Goal: Use online tool/utility: Utilize a website feature to perform a specific function

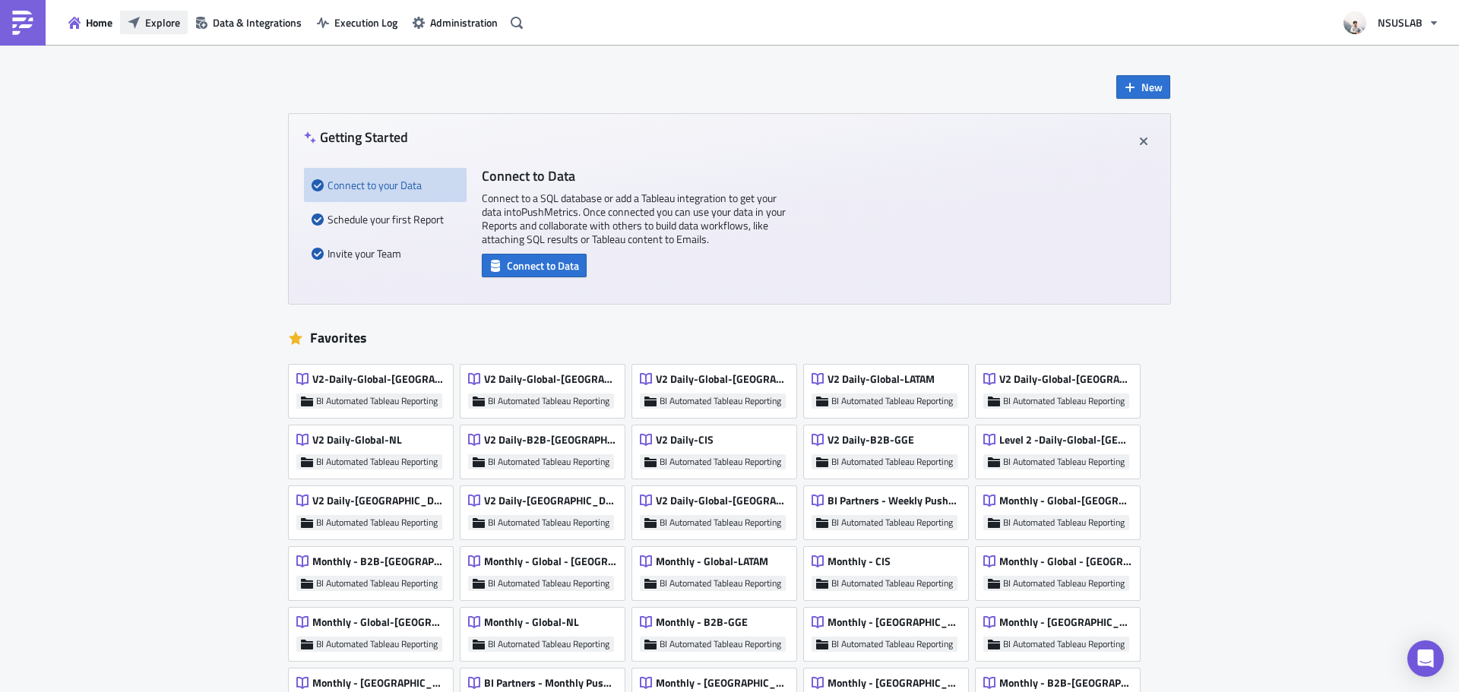
click at [163, 20] on span "Explore" at bounding box center [162, 22] width 35 height 16
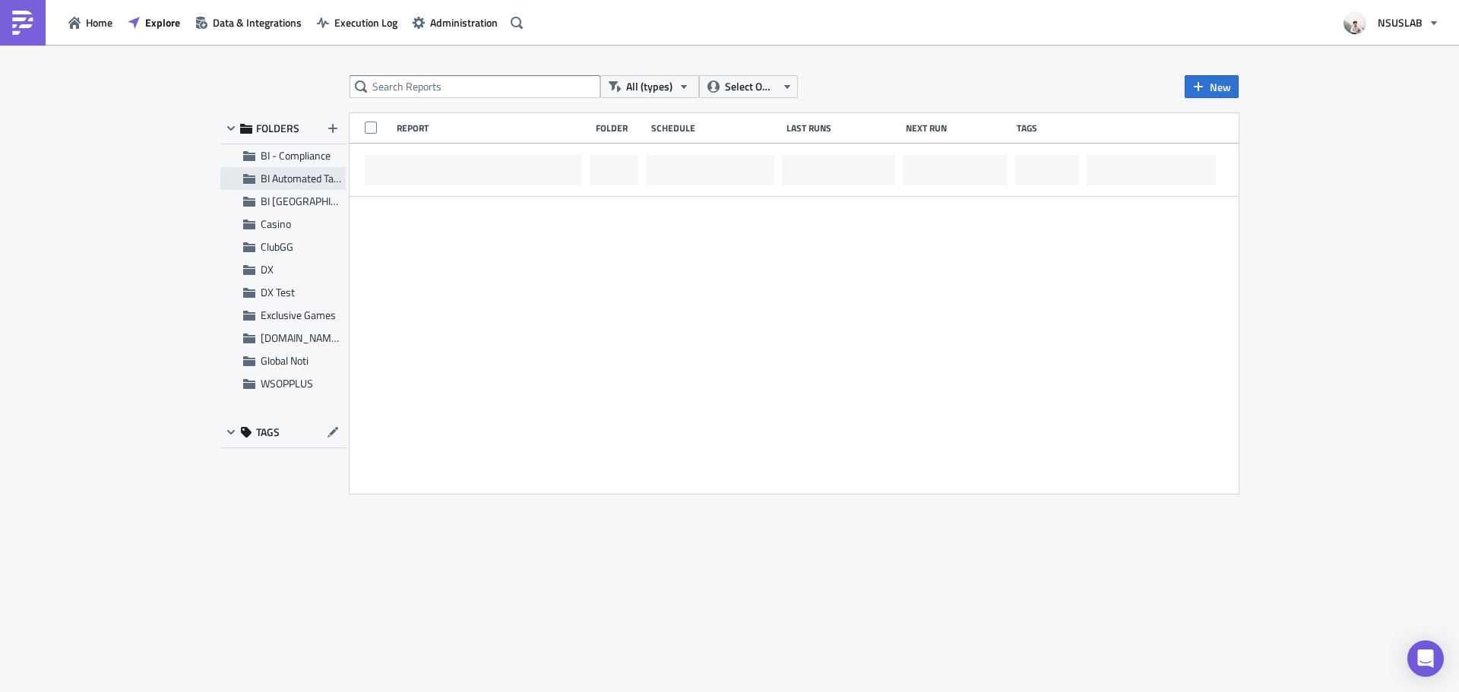
click at [261, 176] on span "BI Automated Tableau Reporting" at bounding box center [332, 178] width 143 height 16
click at [426, 82] on input "text" at bounding box center [475, 86] width 251 height 23
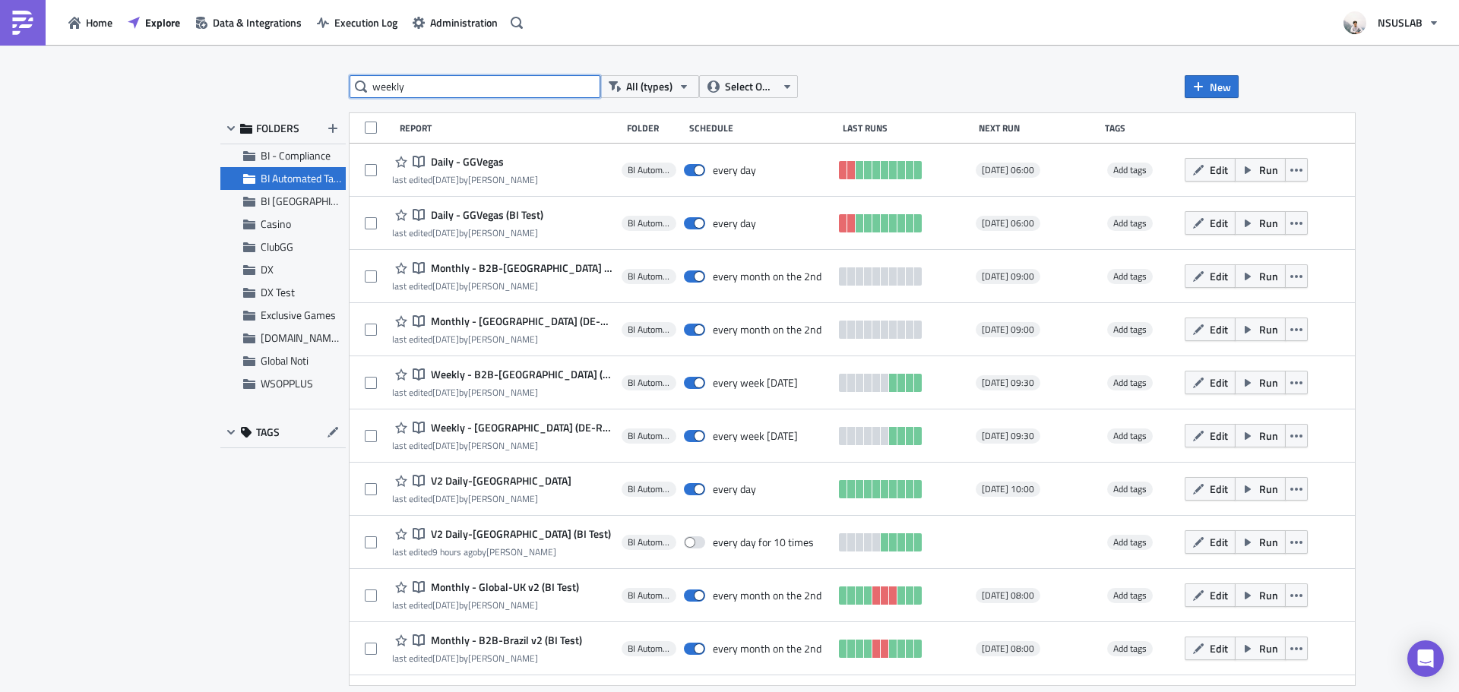
type input "weekly"
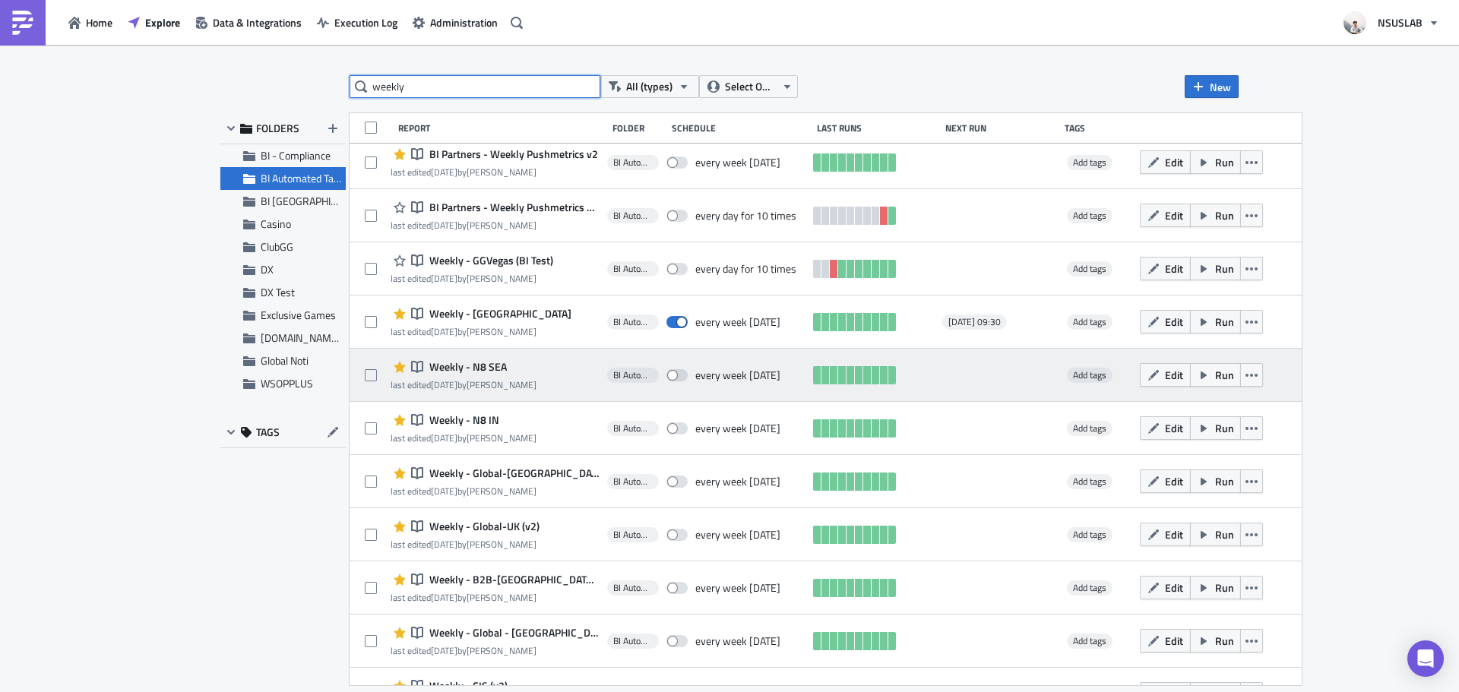
scroll to position [152, 0]
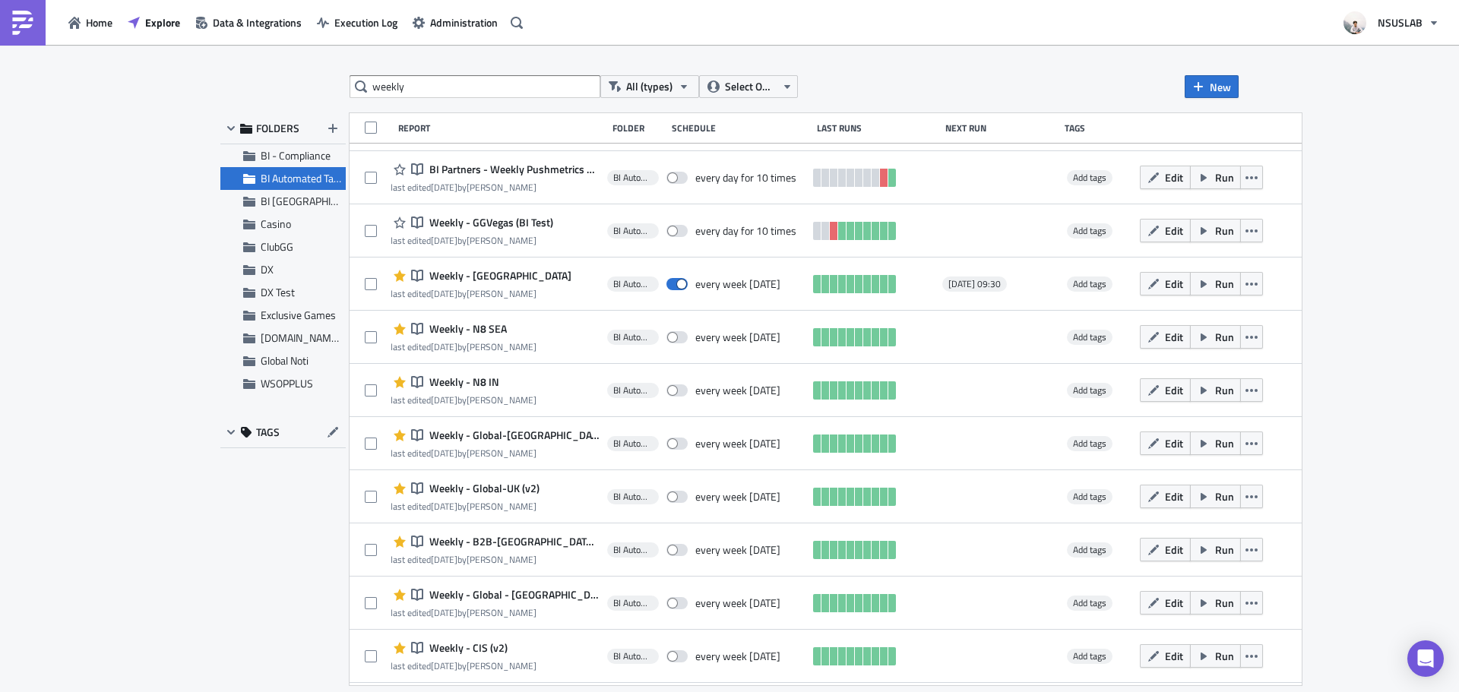
drag, startPoint x: 1108, startPoint y: 349, endPoint x: 1424, endPoint y: 214, distance: 343.2
click at [1424, 217] on div "weekly All (types) Select Owner New FOLDERS BI - Compliance BI Automated Tablea…" at bounding box center [729, 370] width 1459 height 650
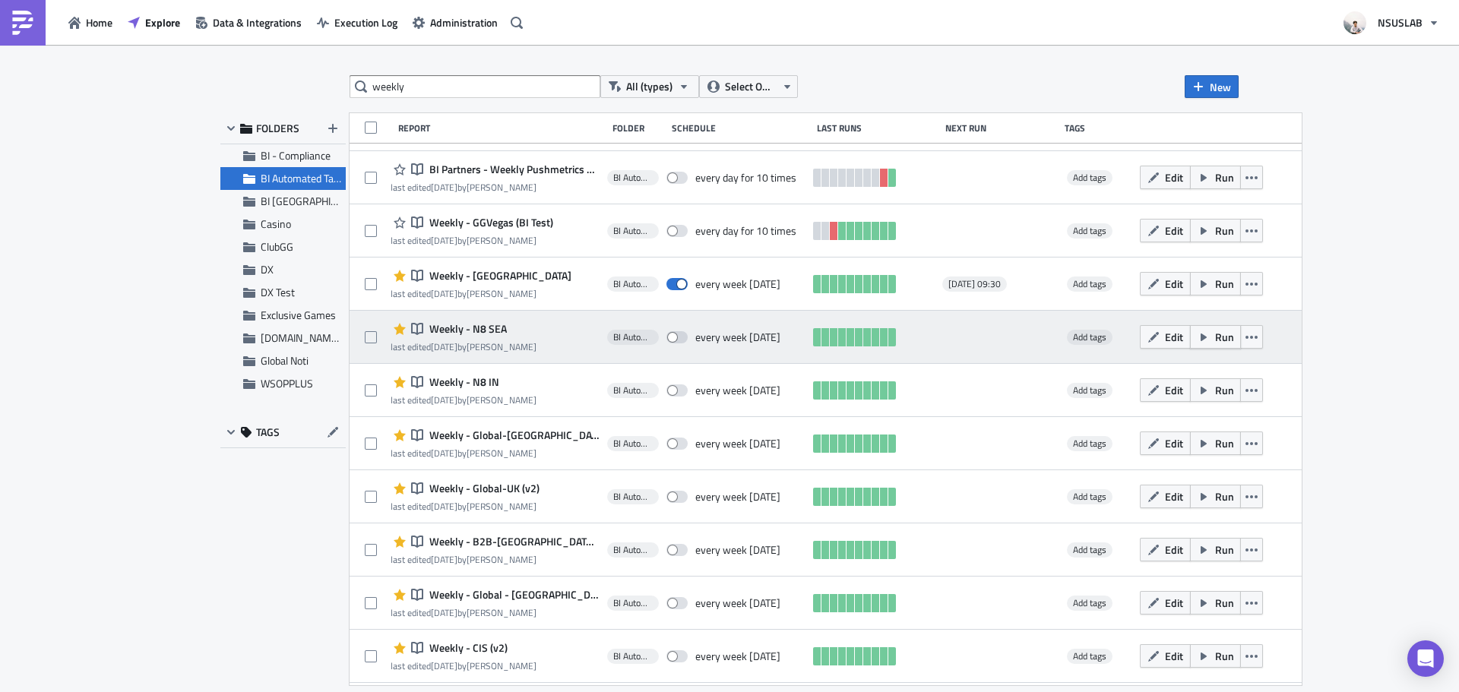
click at [1215, 341] on span "Run" at bounding box center [1224, 337] width 19 height 16
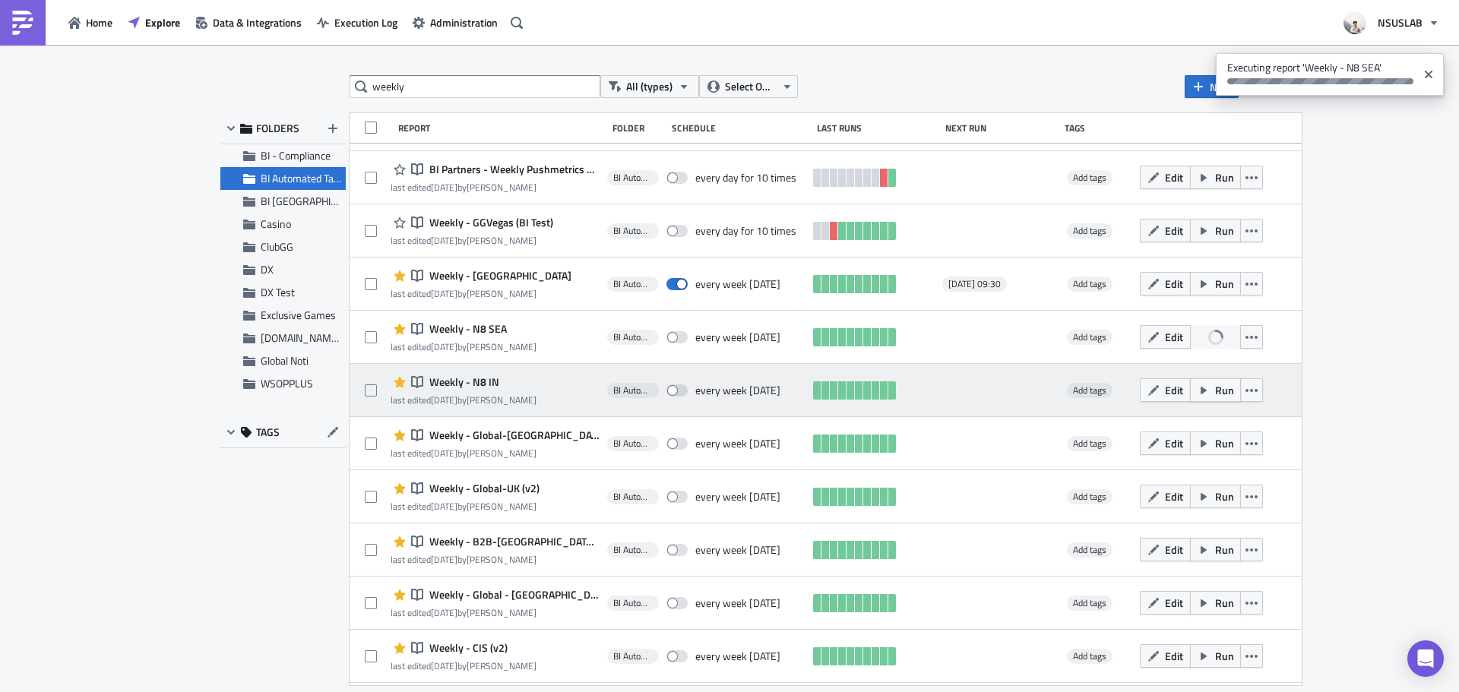
click at [1215, 386] on span "Run" at bounding box center [1224, 390] width 19 height 16
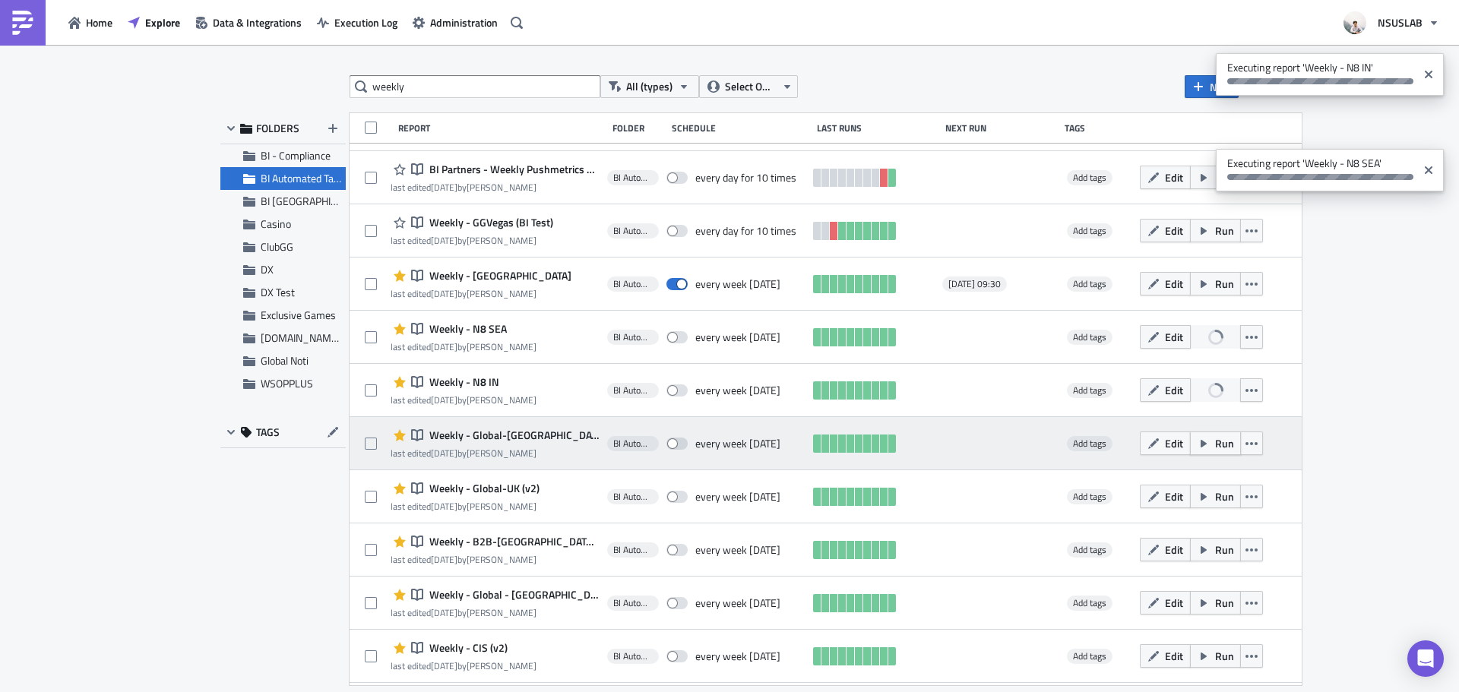
click at [1215, 450] on span "Run" at bounding box center [1224, 444] width 19 height 16
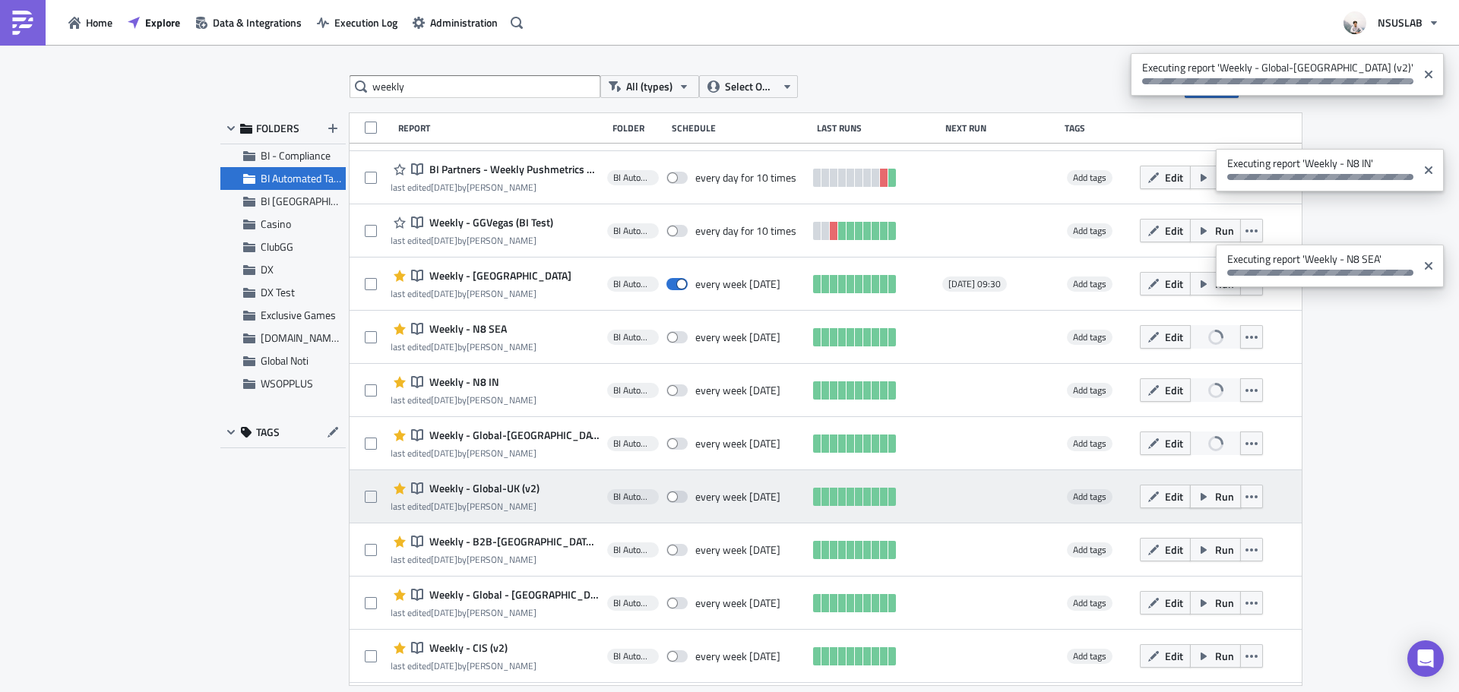
click at [1215, 495] on span "Run" at bounding box center [1224, 497] width 19 height 16
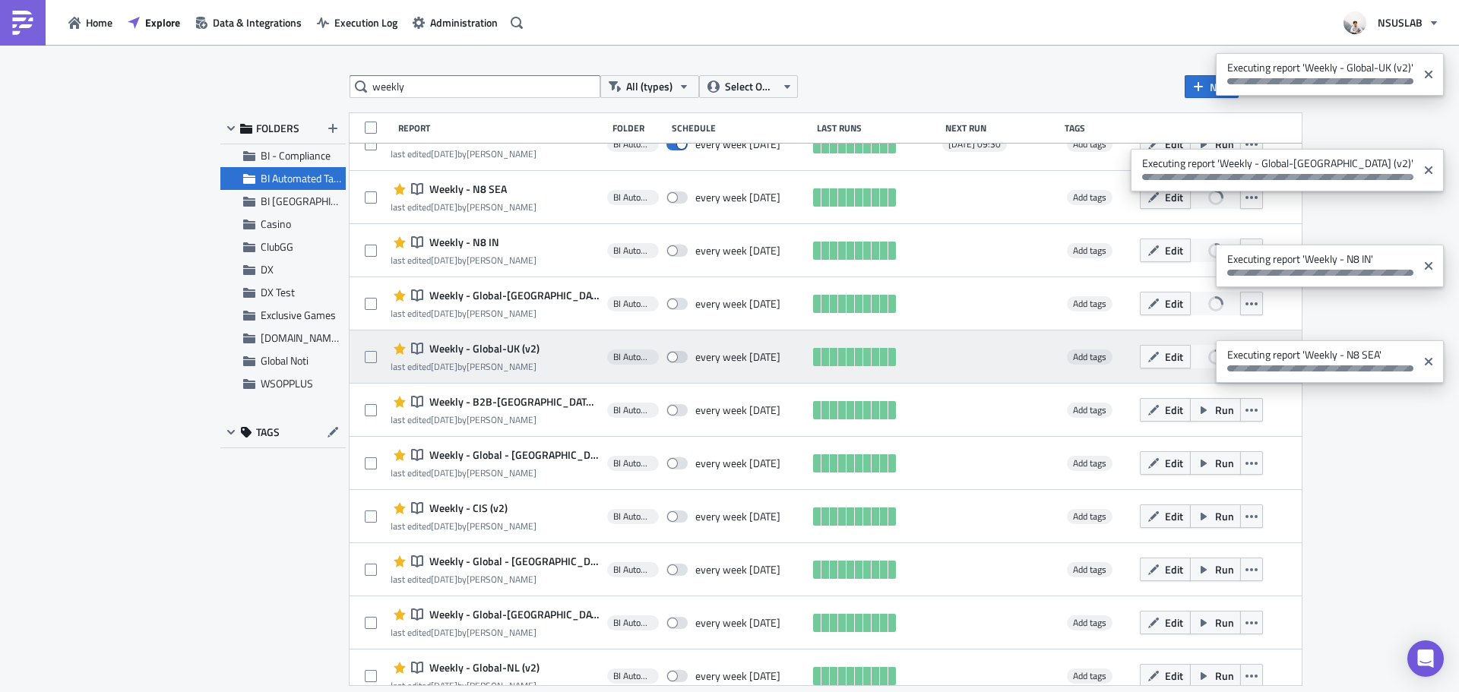
scroll to position [304, 0]
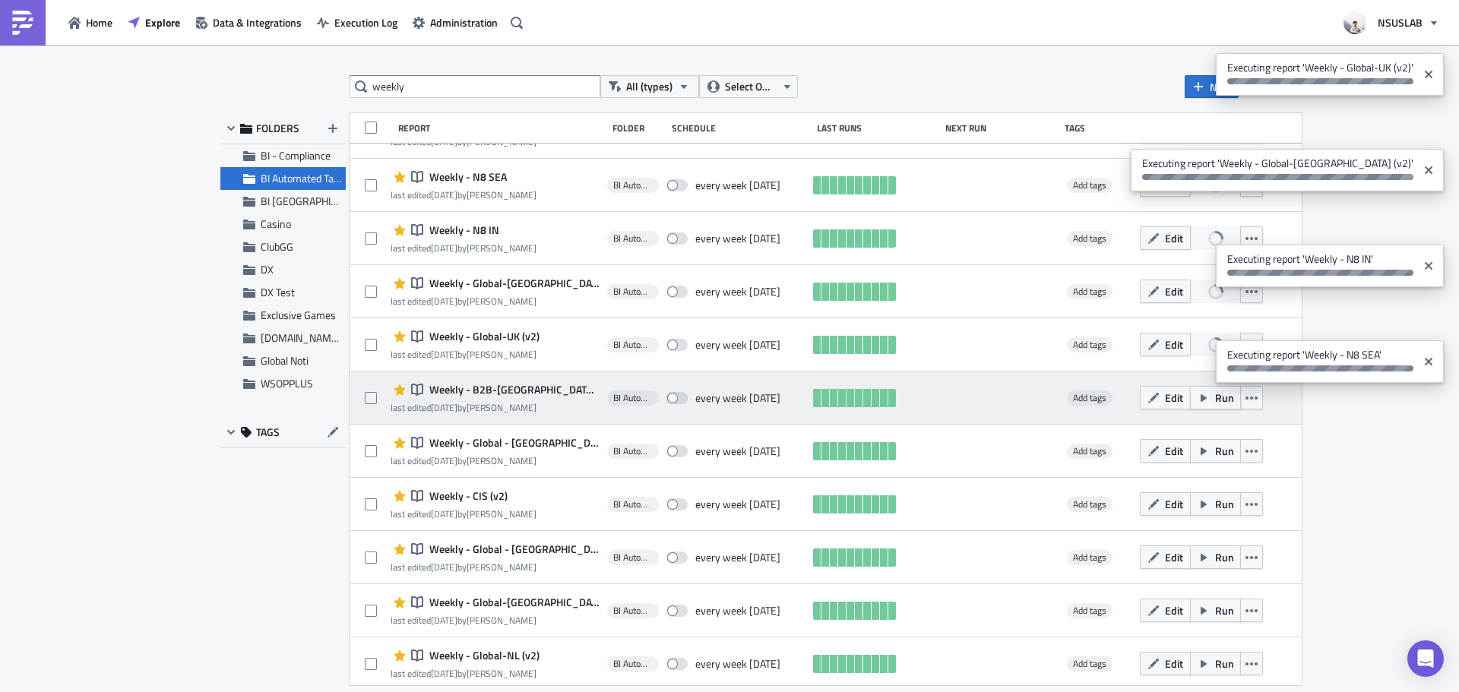
click at [1215, 405] on span "Run" at bounding box center [1224, 398] width 19 height 16
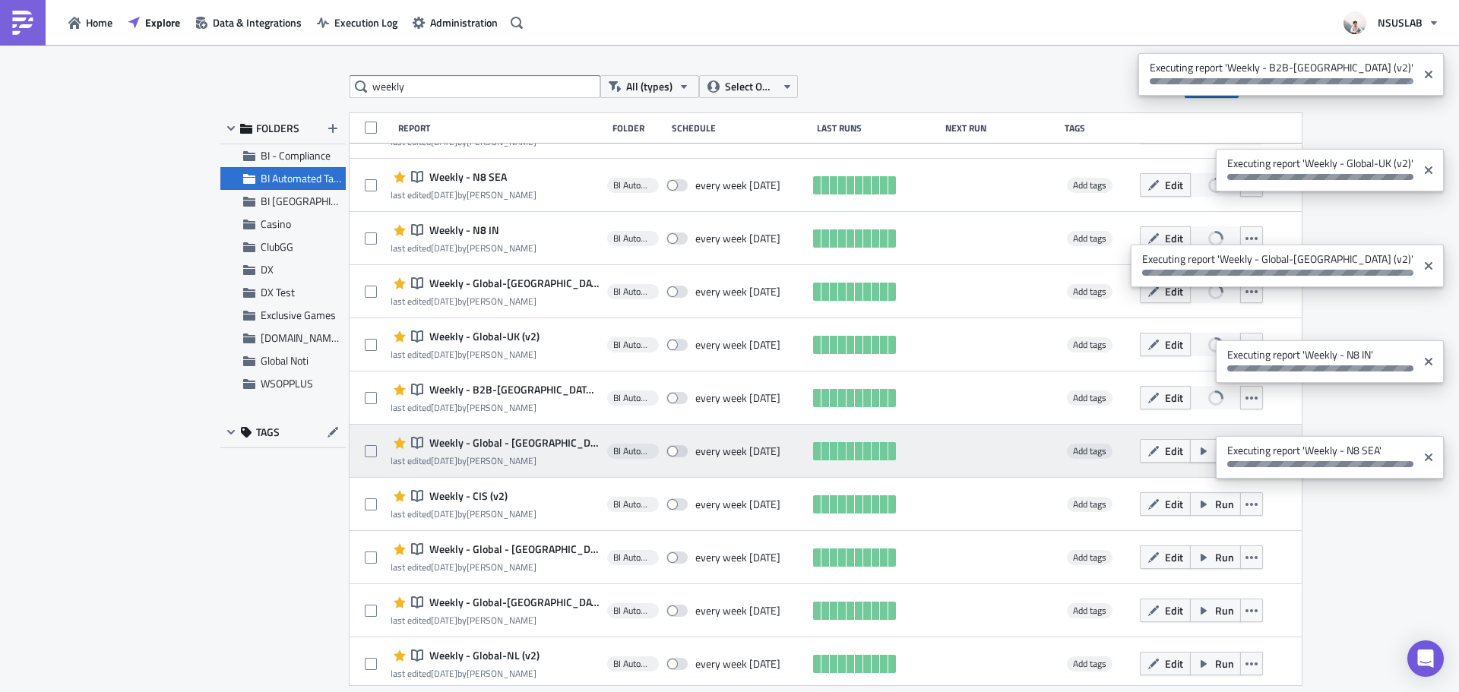
click at [1190, 451] on button "Run" at bounding box center [1215, 451] width 51 height 24
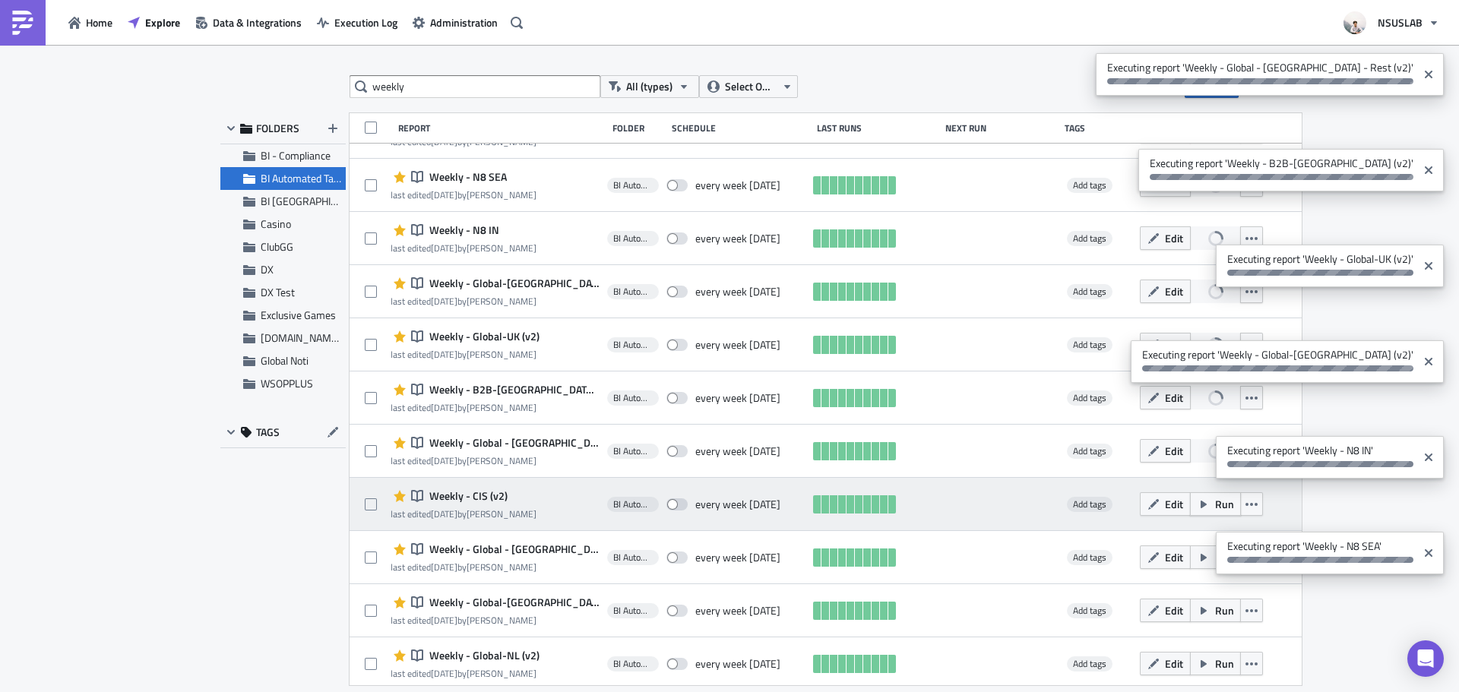
click at [1215, 505] on span "Run" at bounding box center [1224, 504] width 19 height 16
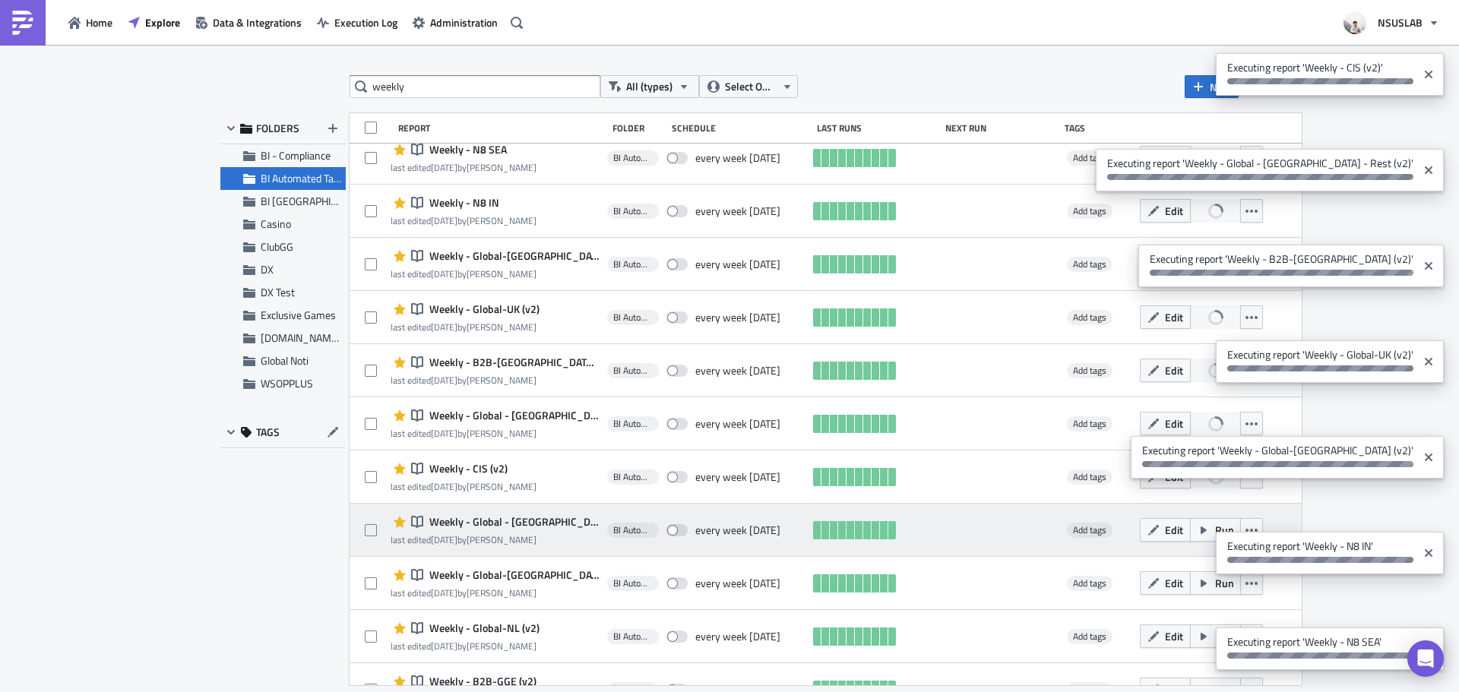
scroll to position [380, 0]
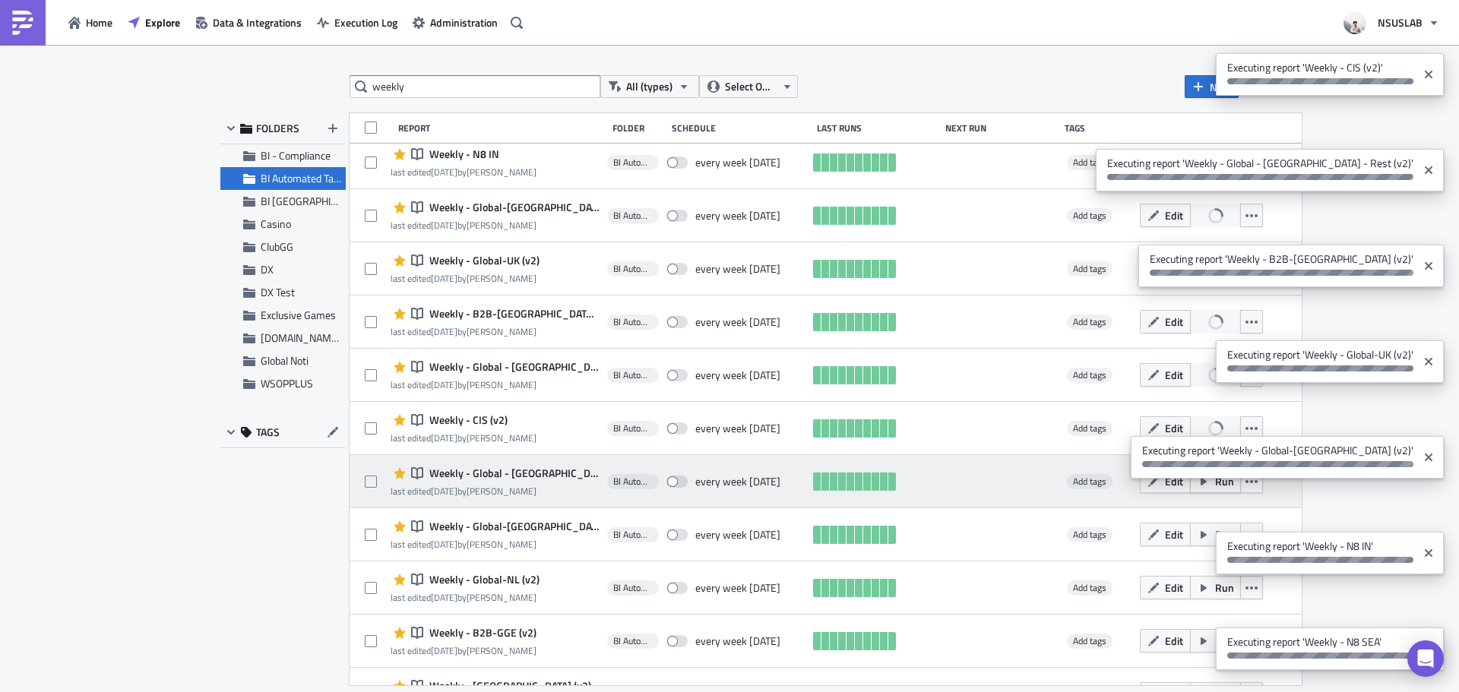
click at [1198, 486] on icon "button" at bounding box center [1204, 482] width 12 height 12
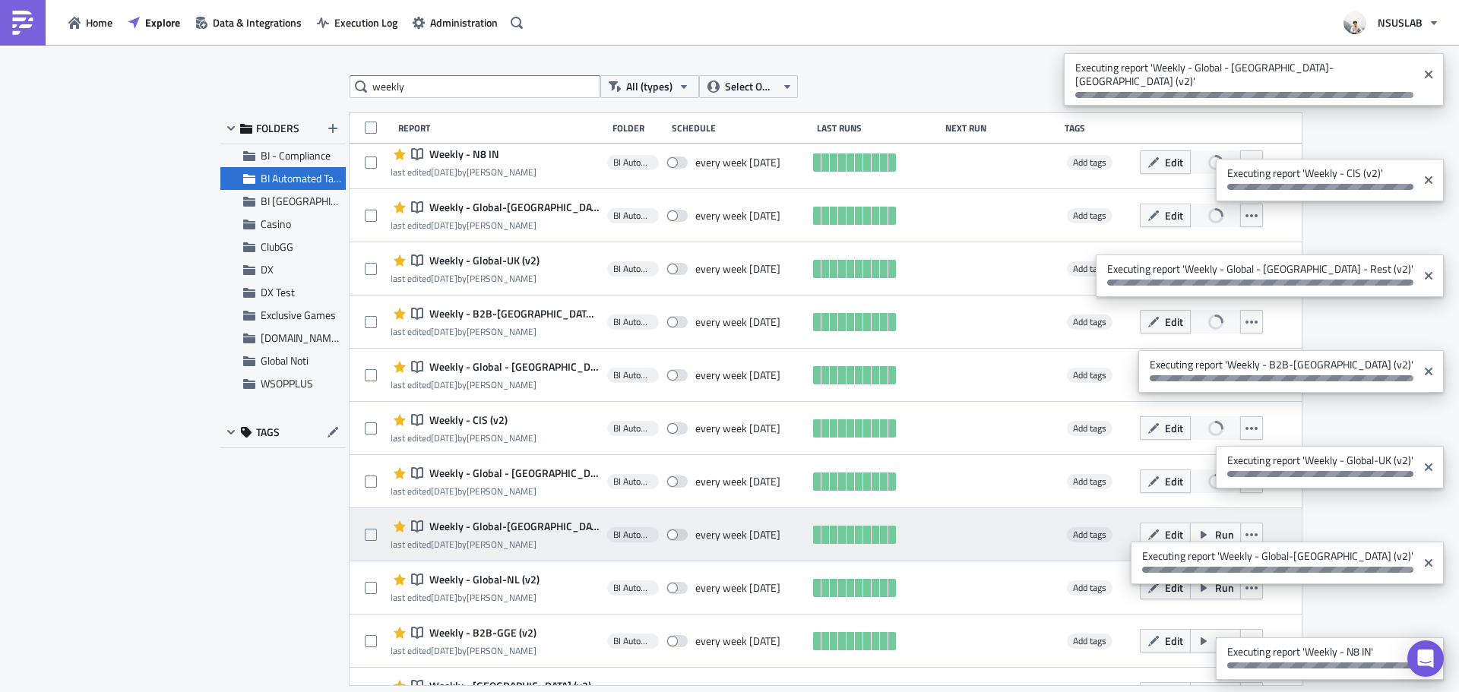
click at [1190, 529] on button "Run" at bounding box center [1215, 535] width 51 height 24
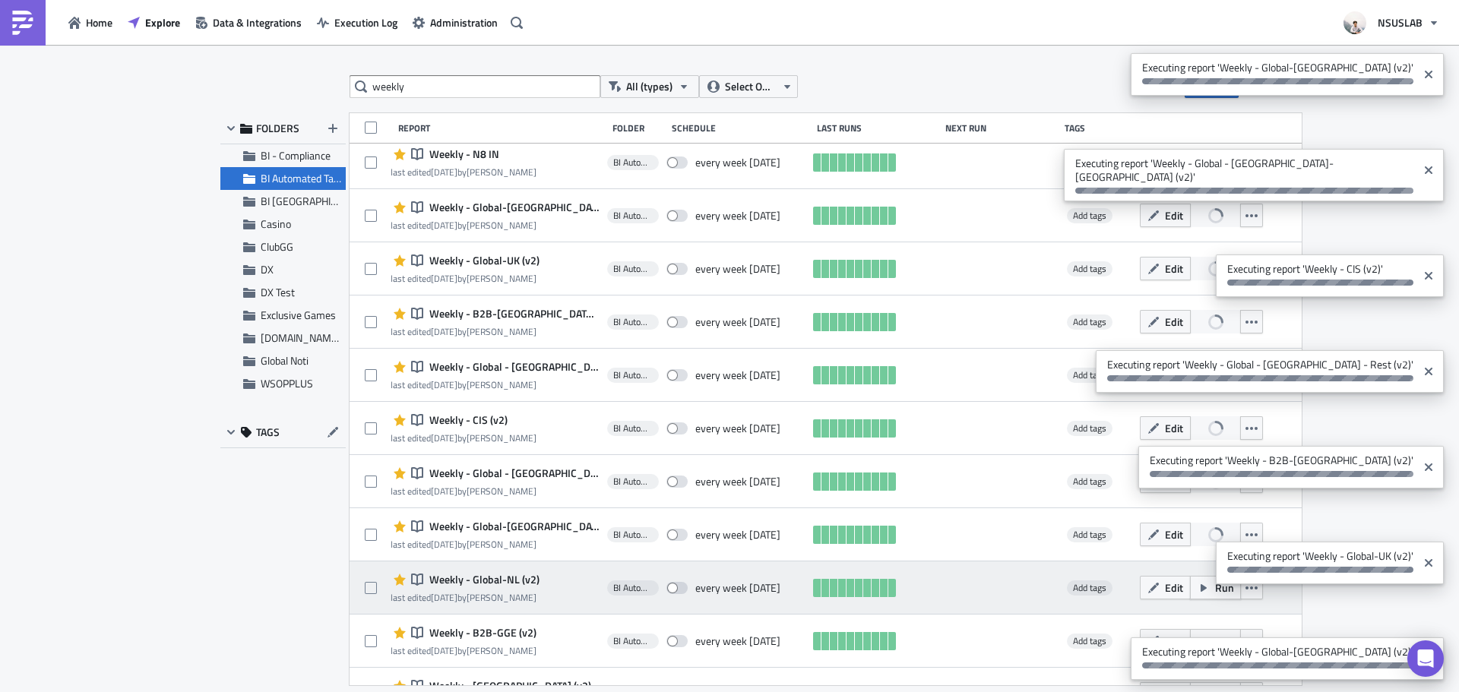
click at [1198, 584] on icon "button" at bounding box center [1204, 588] width 12 height 12
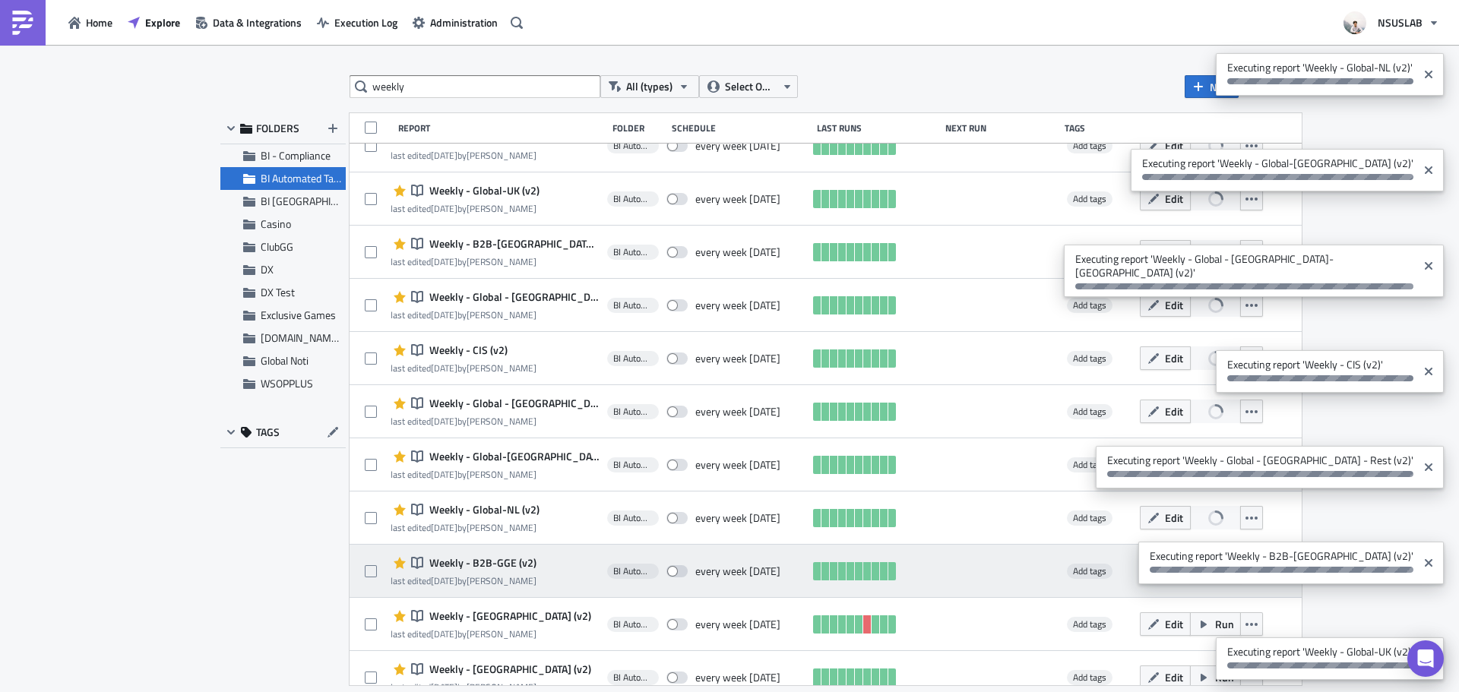
scroll to position [456, 0]
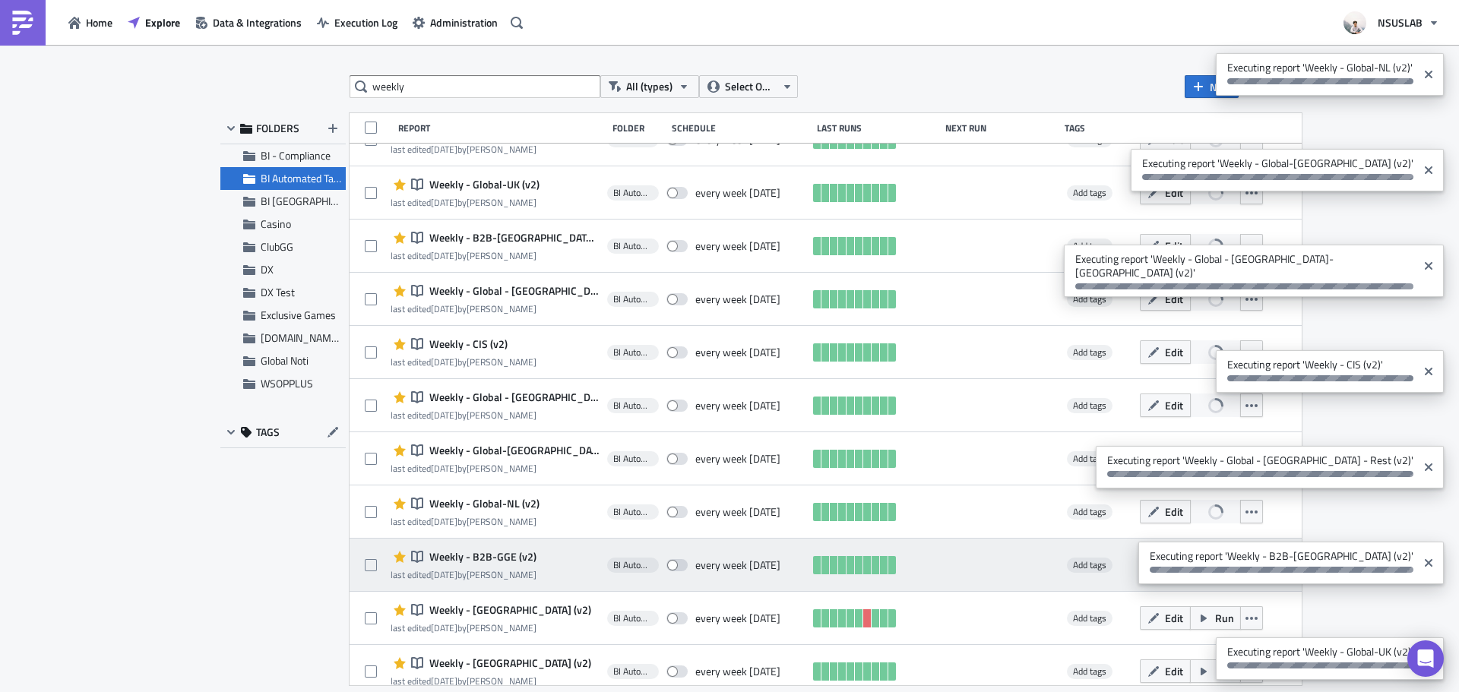
click at [1190, 572] on button "Run" at bounding box center [1215, 565] width 51 height 24
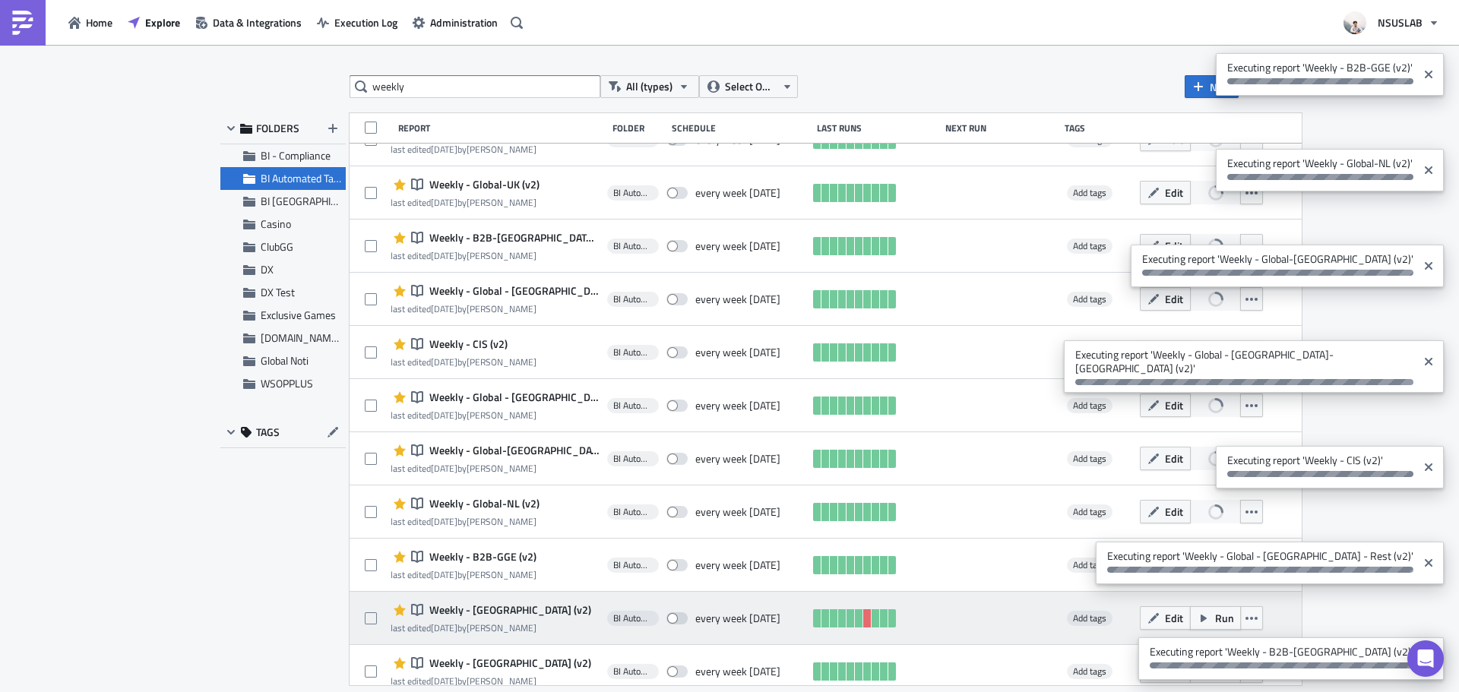
click at [1215, 612] on span "Run" at bounding box center [1224, 618] width 19 height 16
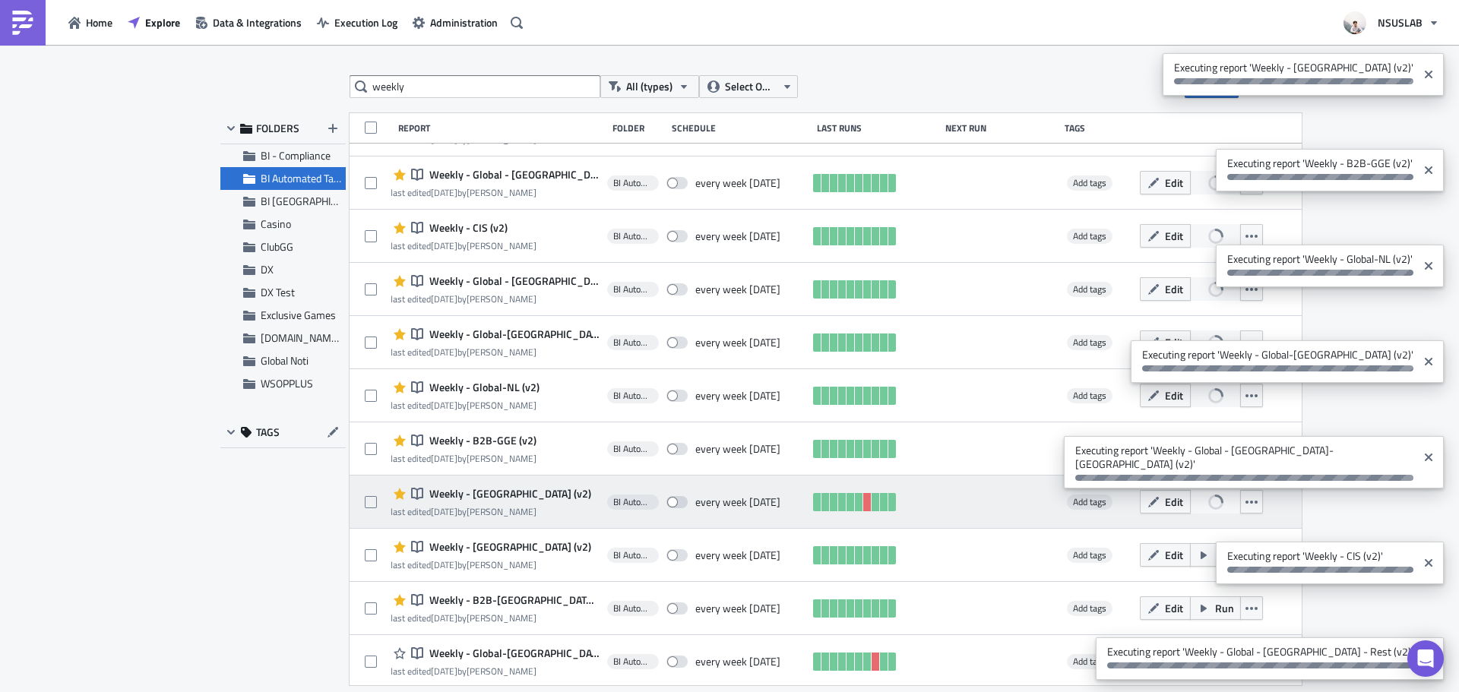
scroll to position [608, 0]
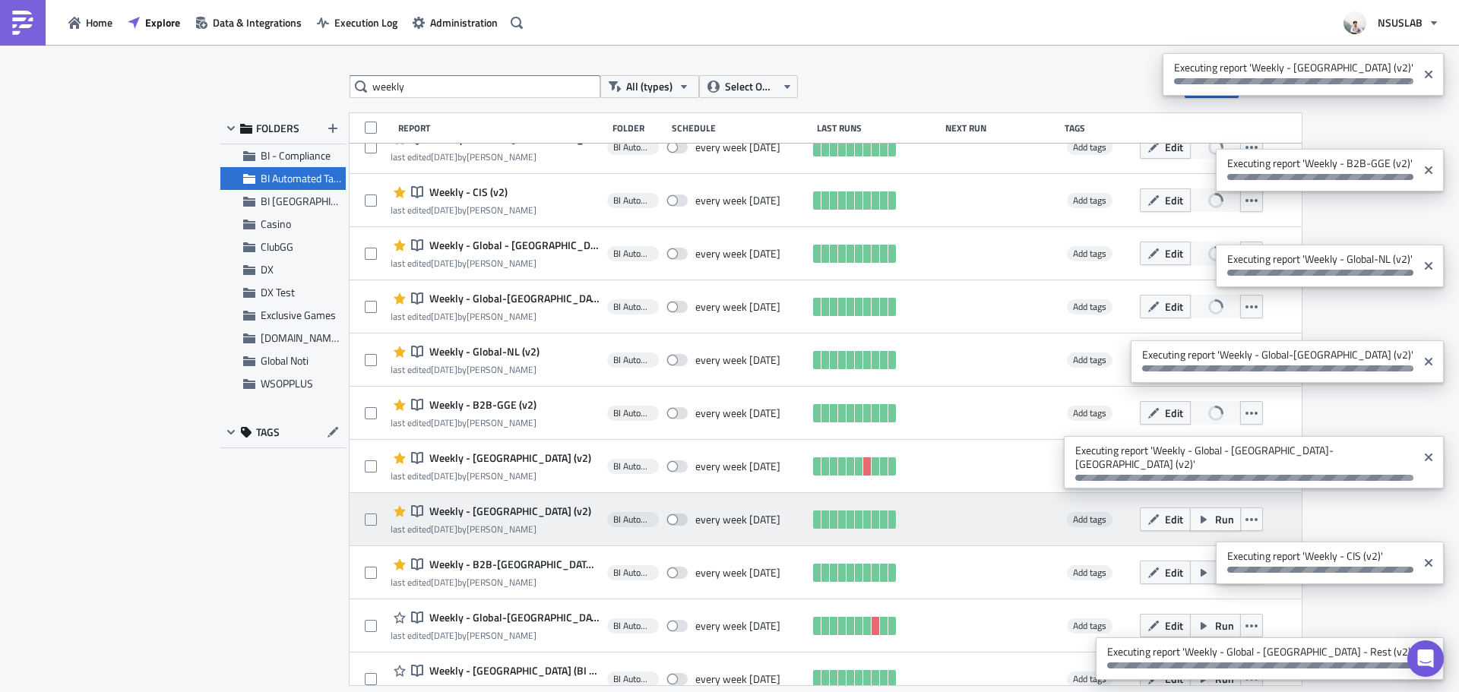
click at [1215, 525] on span "Run" at bounding box center [1224, 520] width 19 height 16
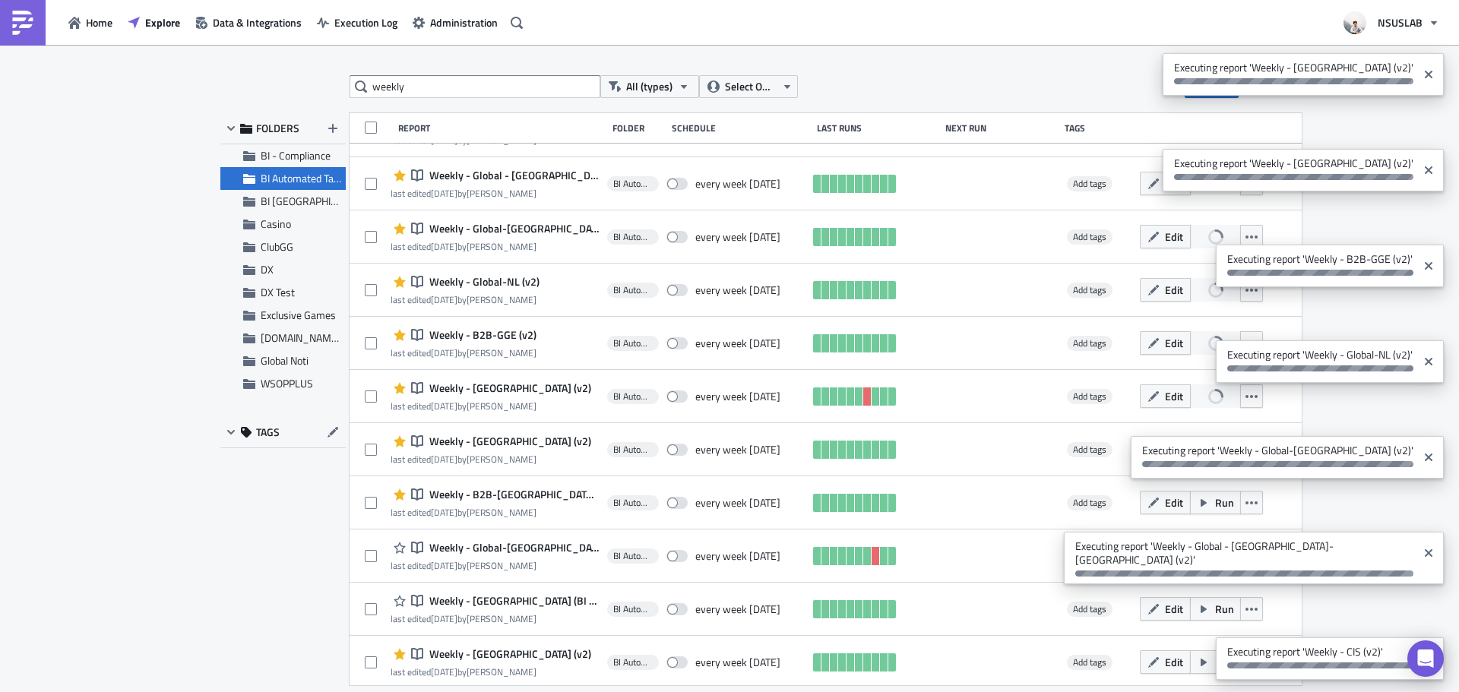
scroll to position [684, 0]
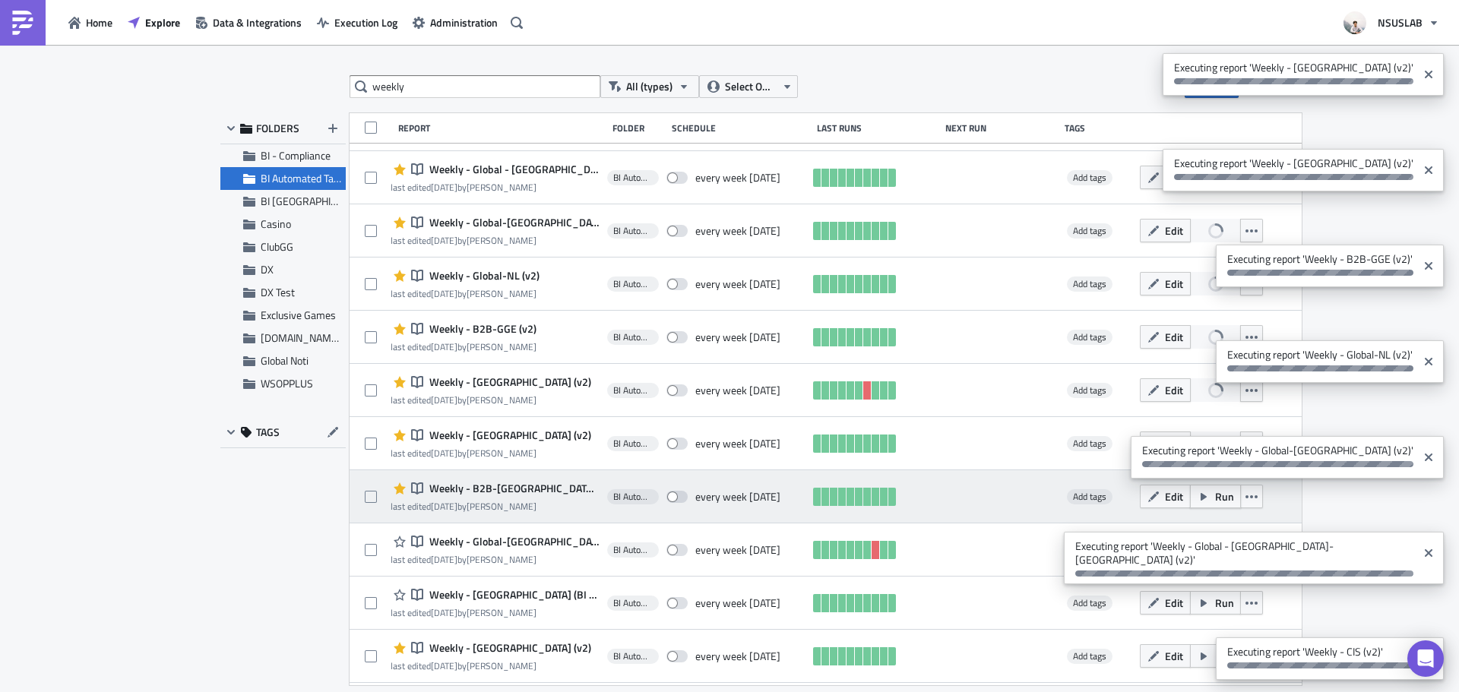
click at [1190, 502] on button "Run" at bounding box center [1215, 497] width 51 height 24
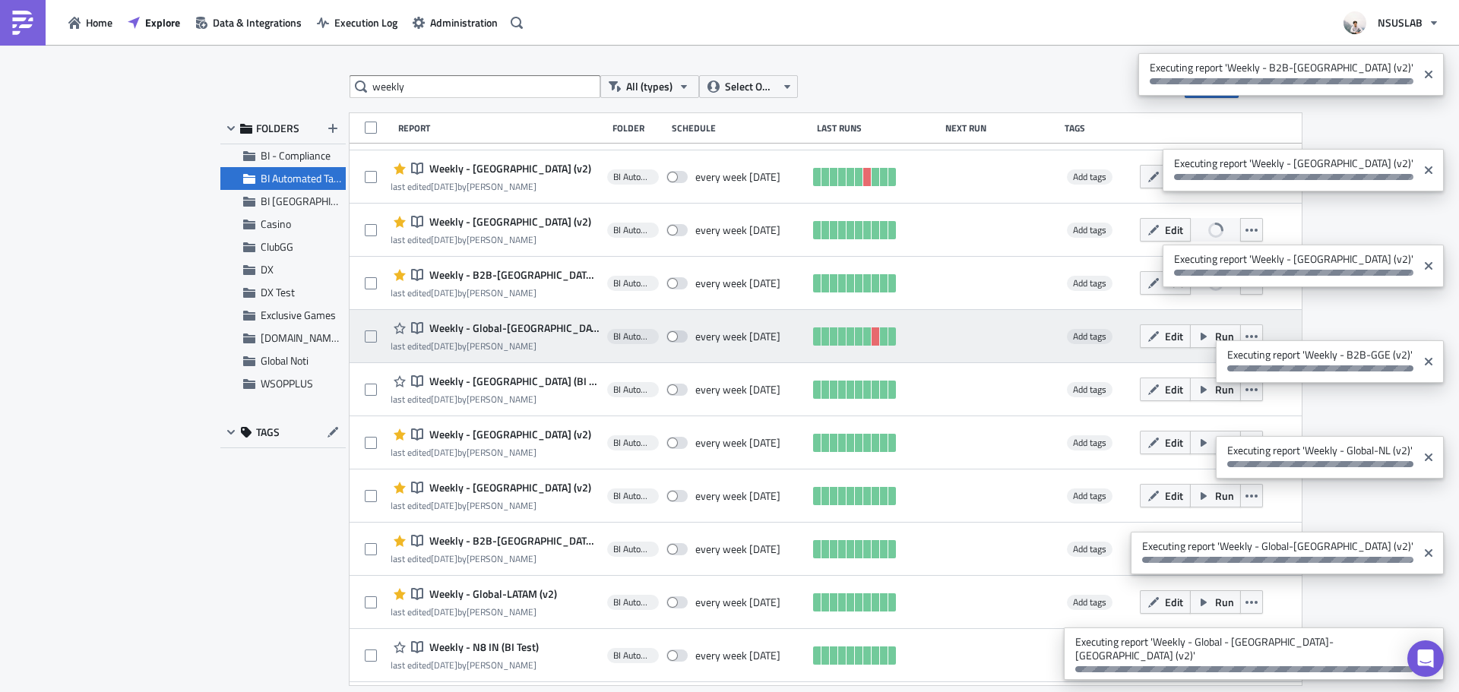
scroll to position [912, 0]
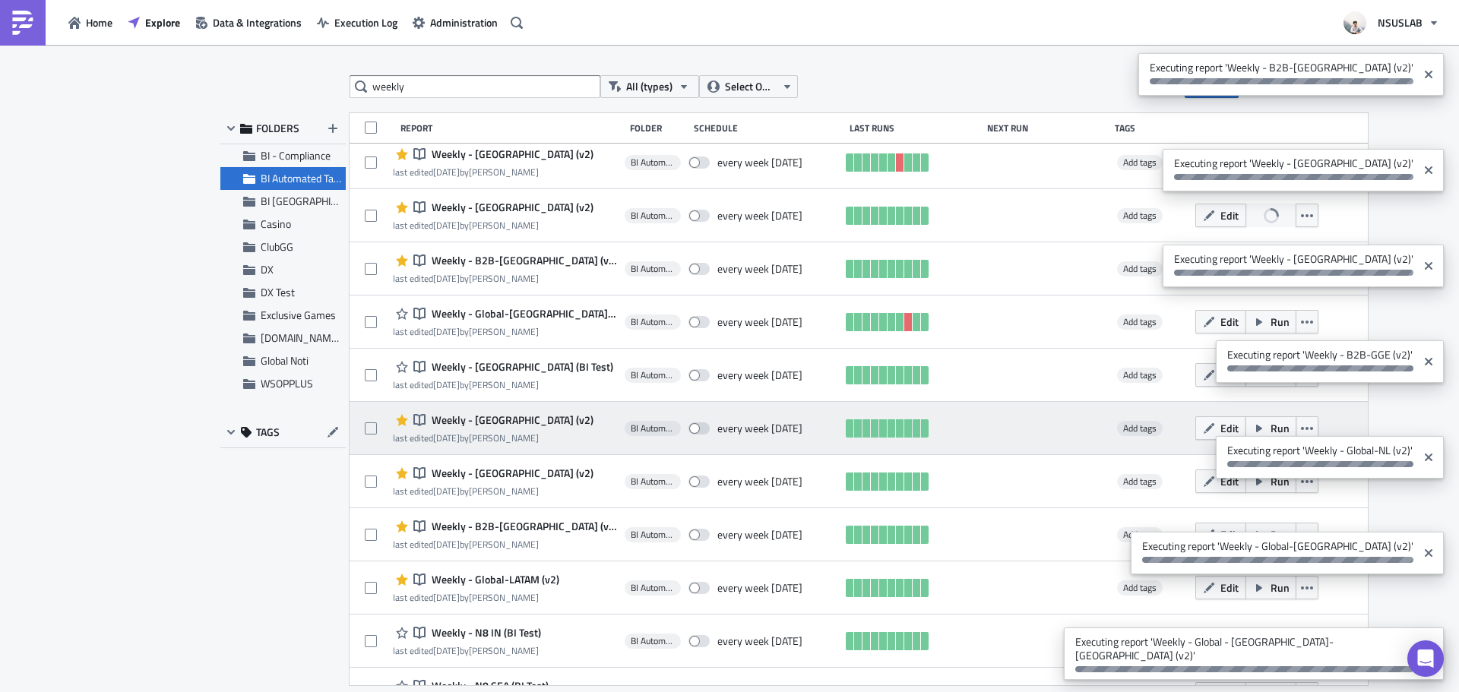
click at [1253, 433] on icon "button" at bounding box center [1259, 429] width 12 height 12
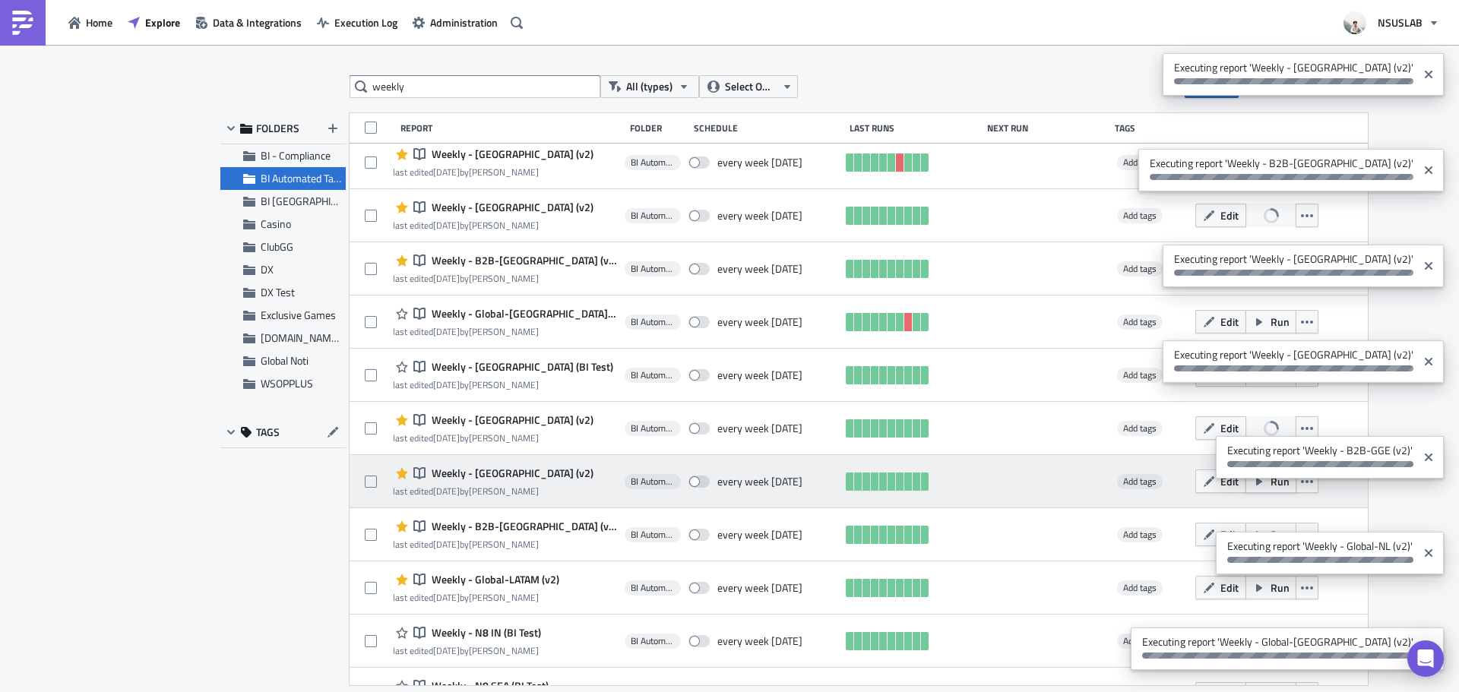
click at [1253, 480] on icon "button" at bounding box center [1259, 482] width 12 height 12
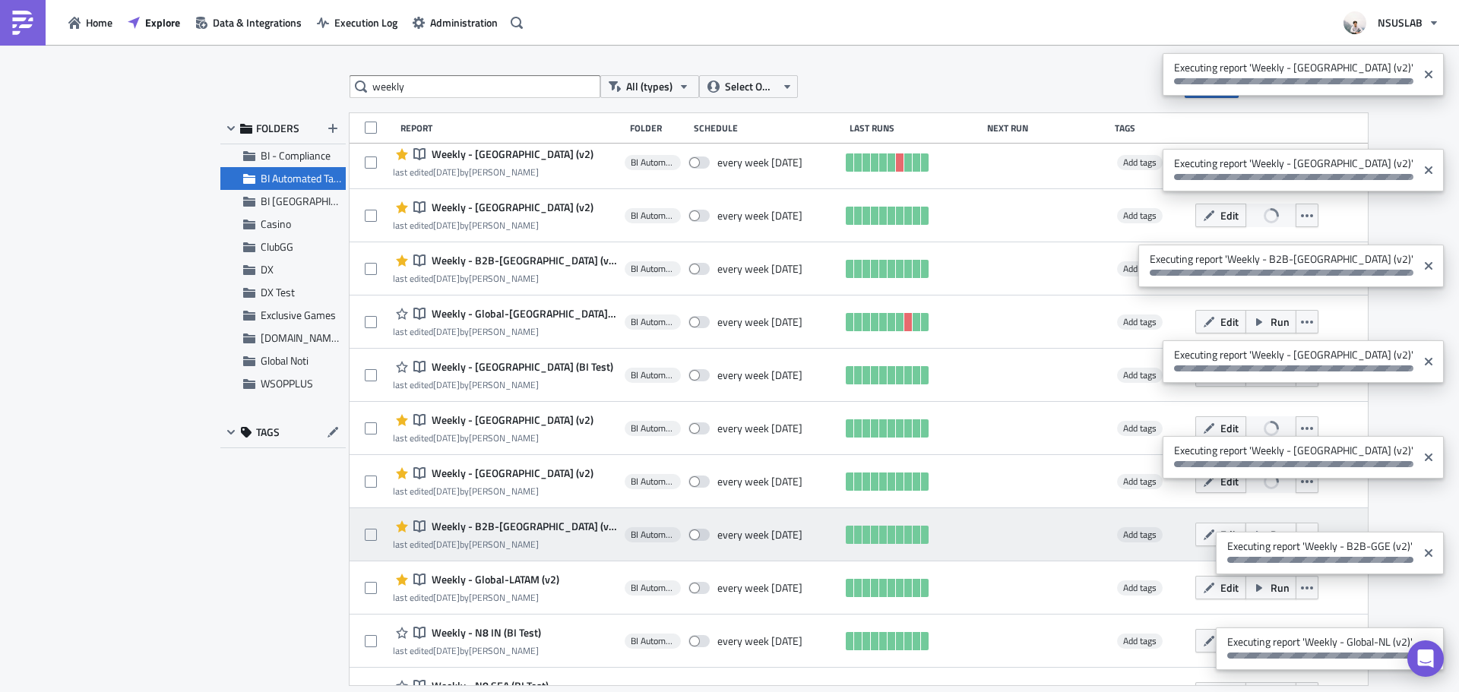
click at [1246, 527] on button "Run" at bounding box center [1271, 535] width 51 height 24
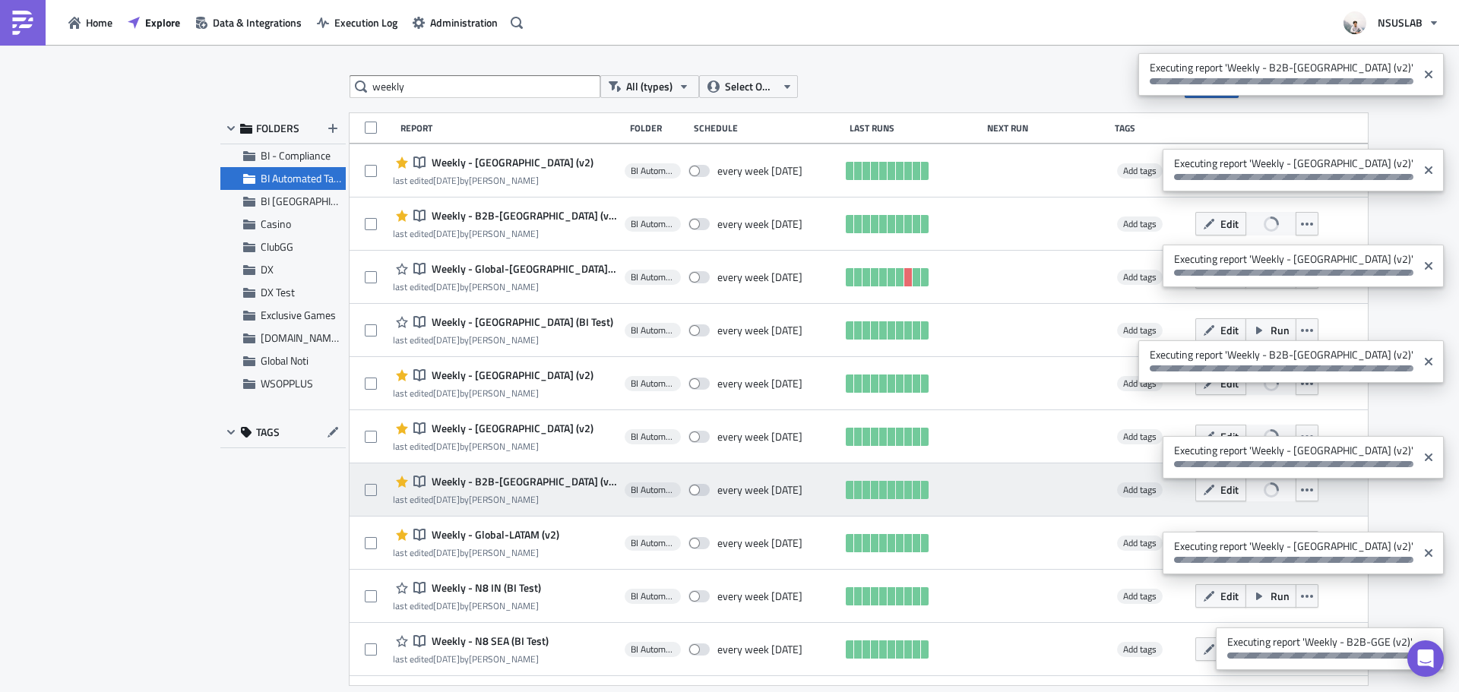
scroll to position [1140, 0]
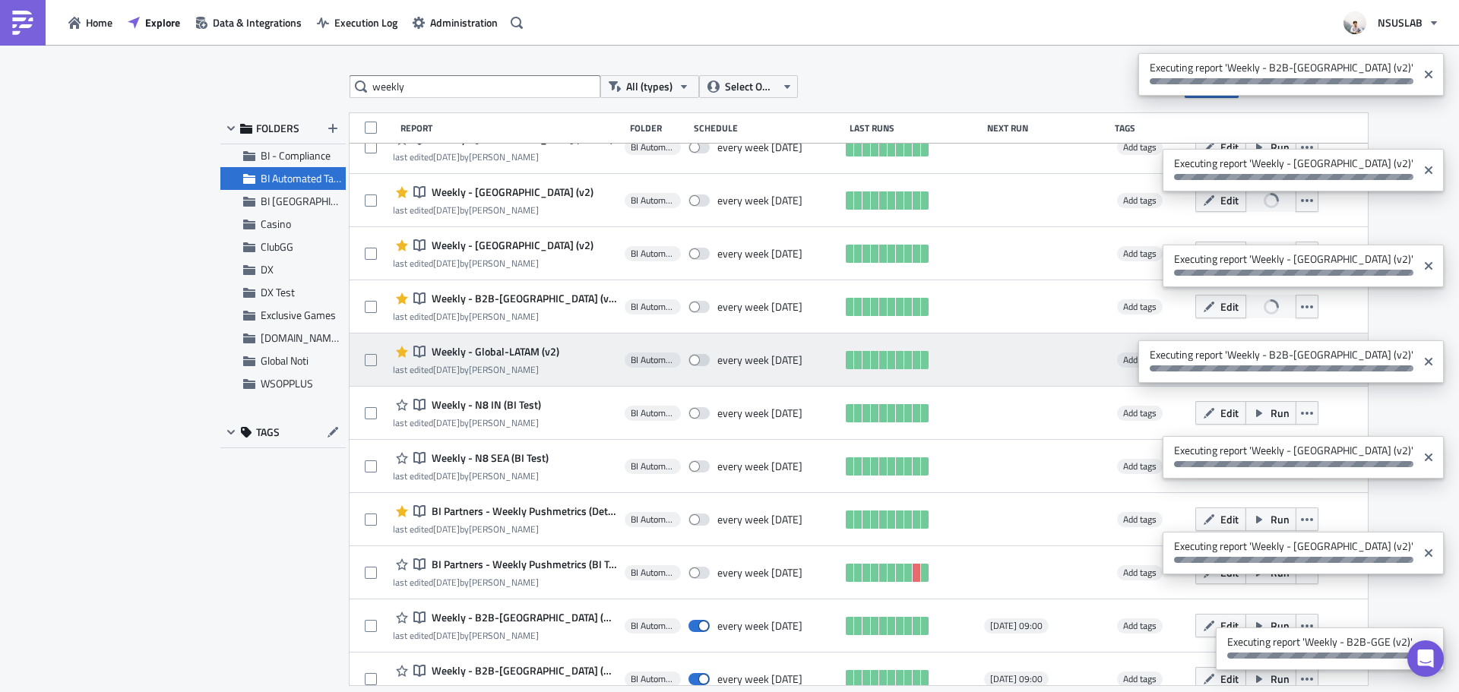
click at [1246, 367] on button "Run" at bounding box center [1271, 360] width 51 height 24
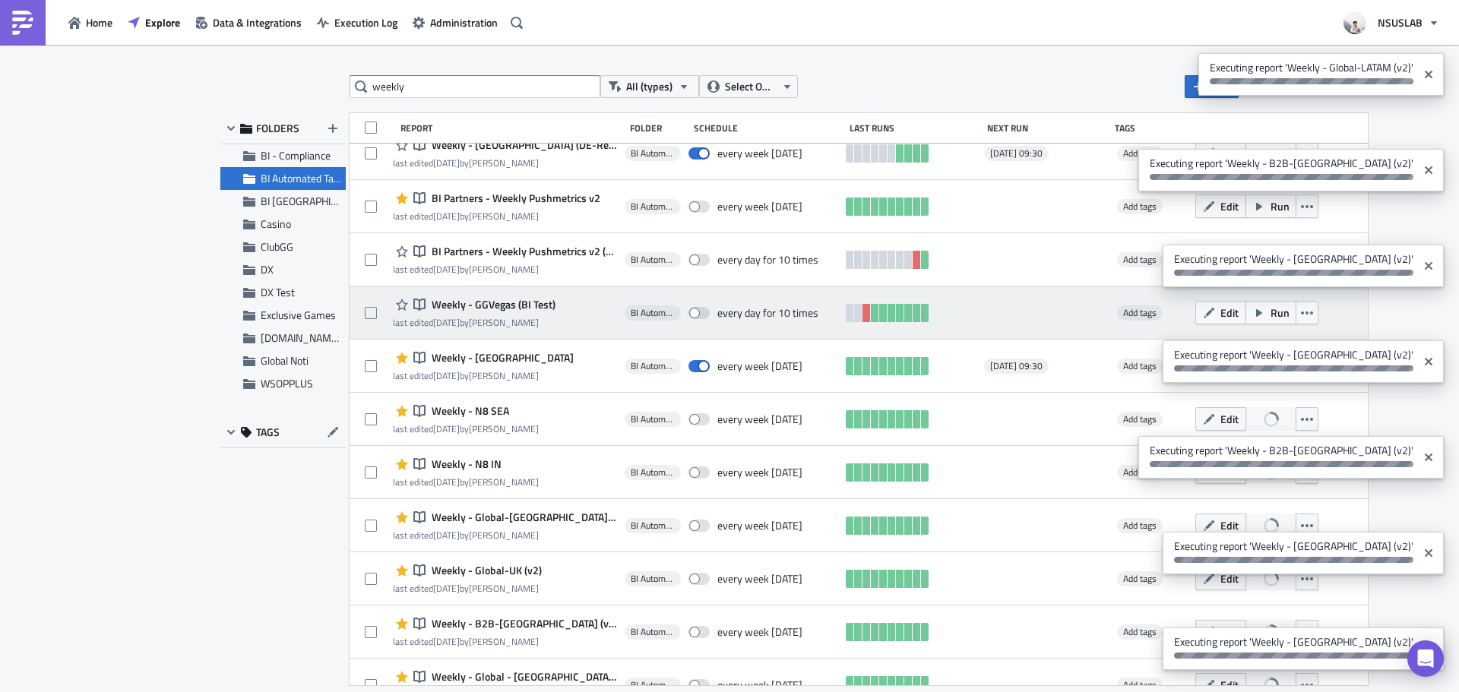
scroll to position [76, 0]
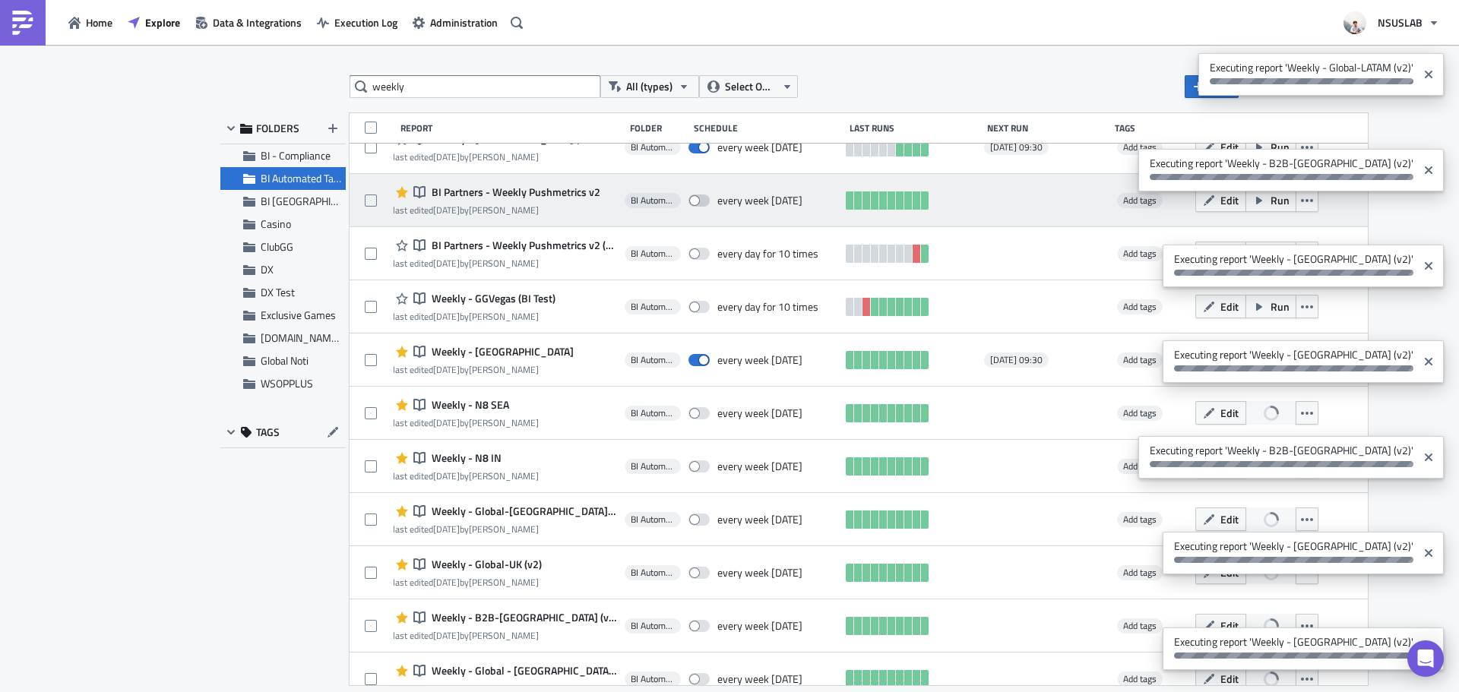
click at [689, 204] on span at bounding box center [699, 201] width 21 height 12
click at [692, 204] on input "checkbox" at bounding box center [697, 201] width 10 height 10
checkbox input "true"
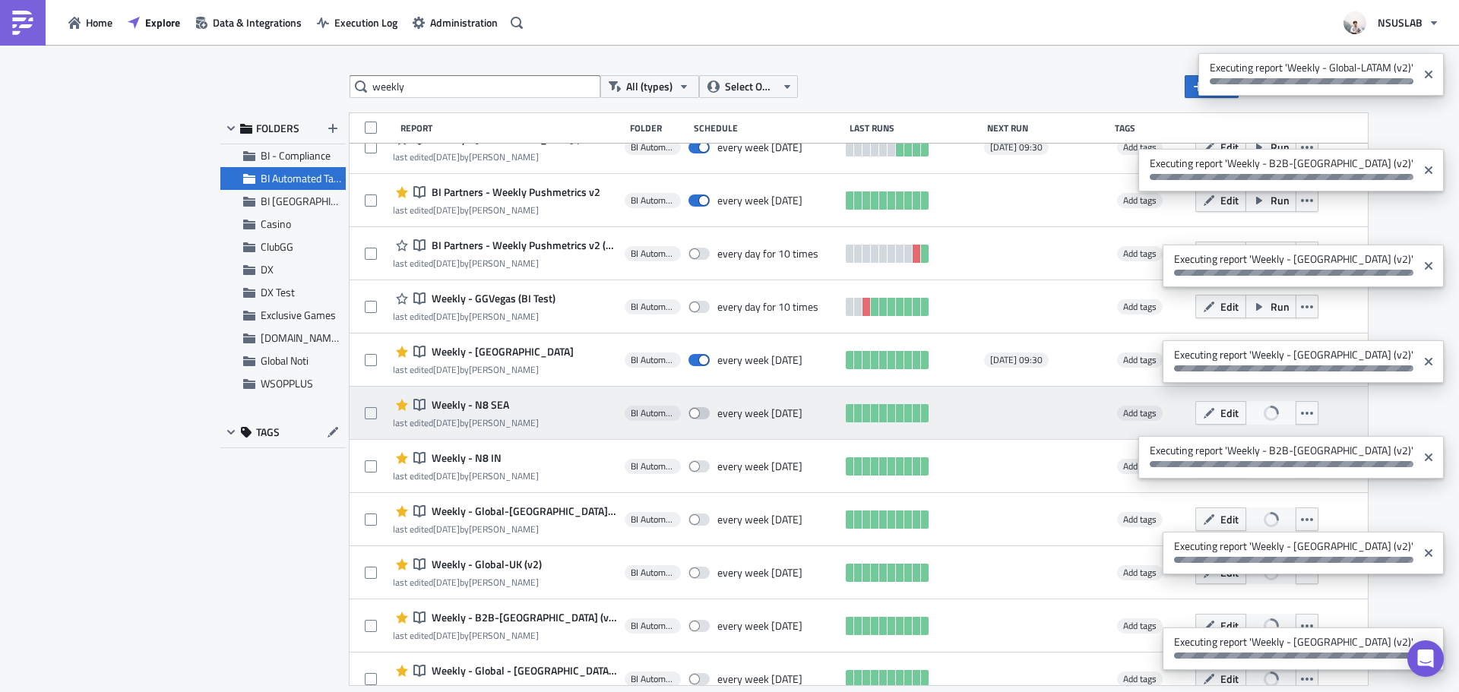
click at [689, 413] on span at bounding box center [699, 413] width 21 height 12
click at [692, 413] on input "checkbox" at bounding box center [697, 414] width 10 height 10
checkbox input "true"
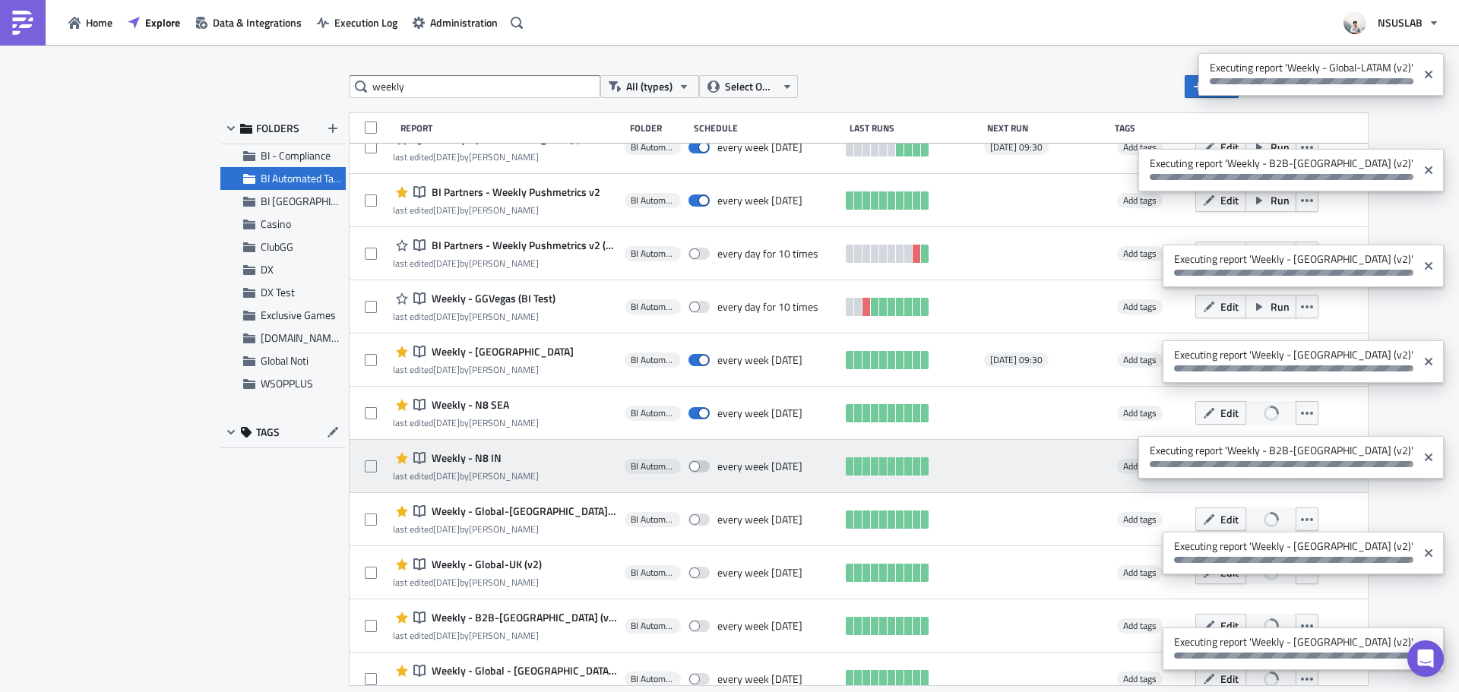
click at [689, 462] on span at bounding box center [699, 467] width 21 height 12
click at [692, 462] on input "checkbox" at bounding box center [697, 467] width 10 height 10
checkbox input "true"
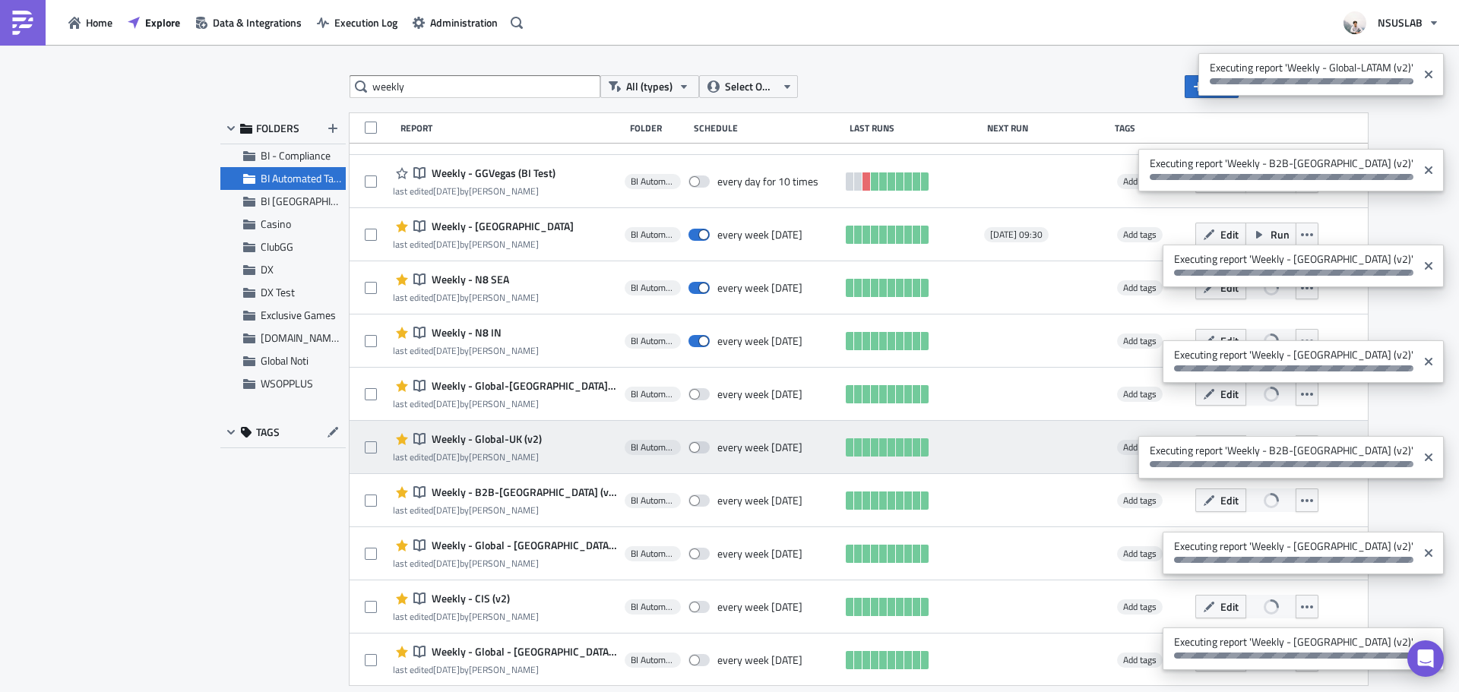
scroll to position [228, 0]
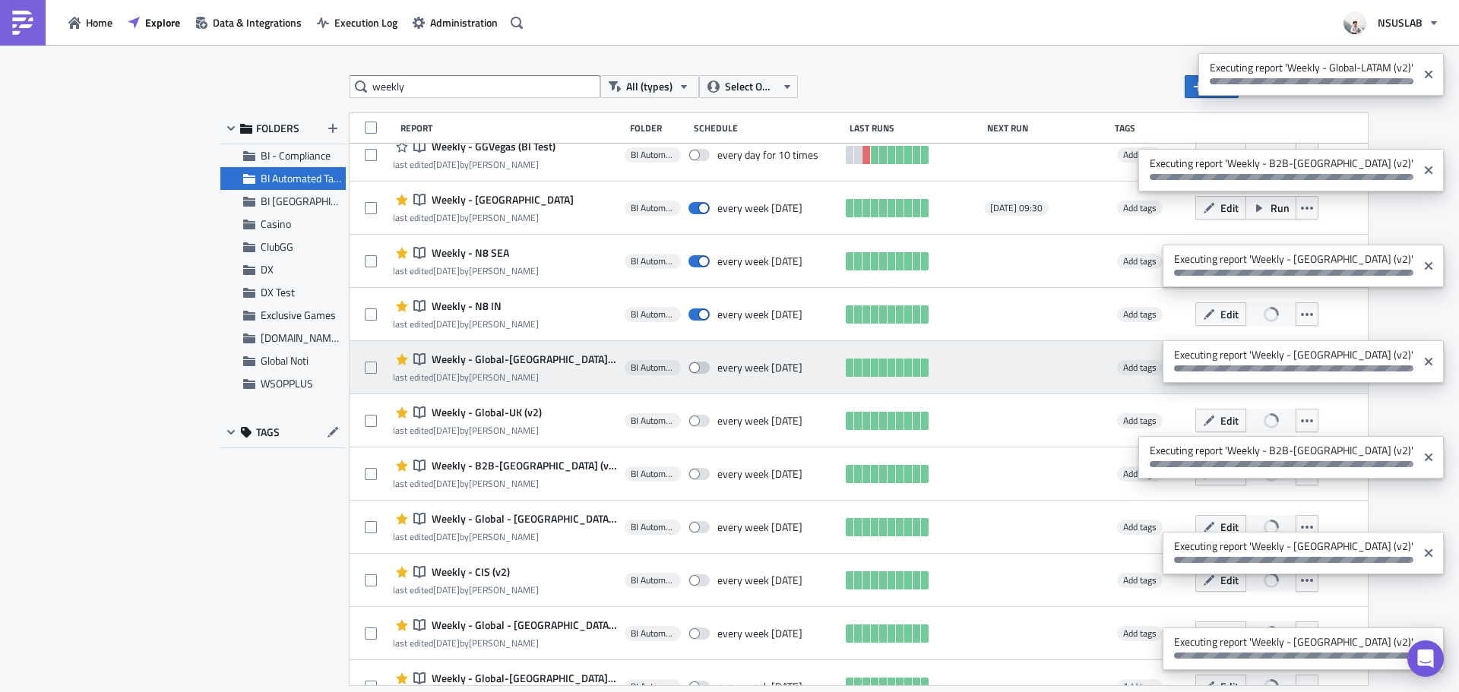
click at [689, 366] on span at bounding box center [699, 368] width 21 height 12
click at [692, 366] on input "checkbox" at bounding box center [697, 368] width 10 height 10
checkbox input "true"
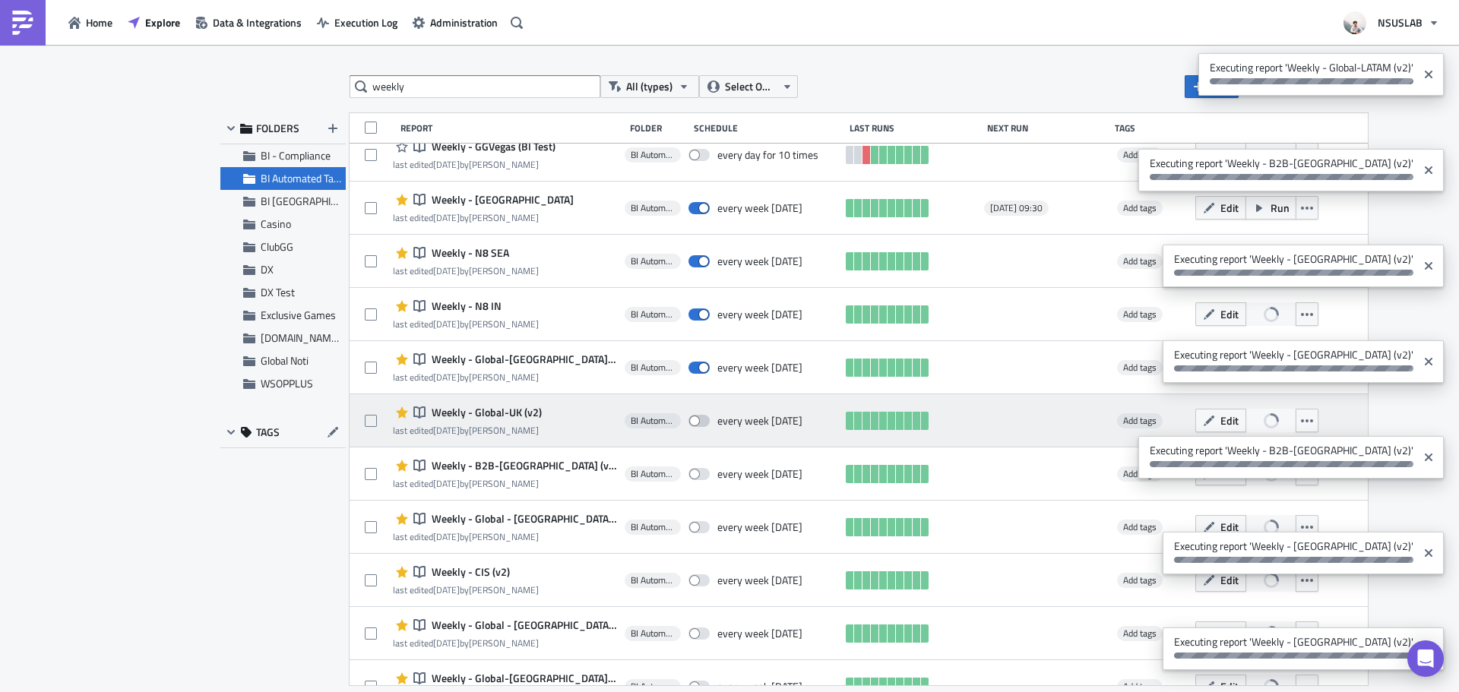
click at [689, 422] on span at bounding box center [699, 421] width 21 height 12
click at [692, 422] on input "checkbox" at bounding box center [697, 422] width 10 height 10
checkbox input "true"
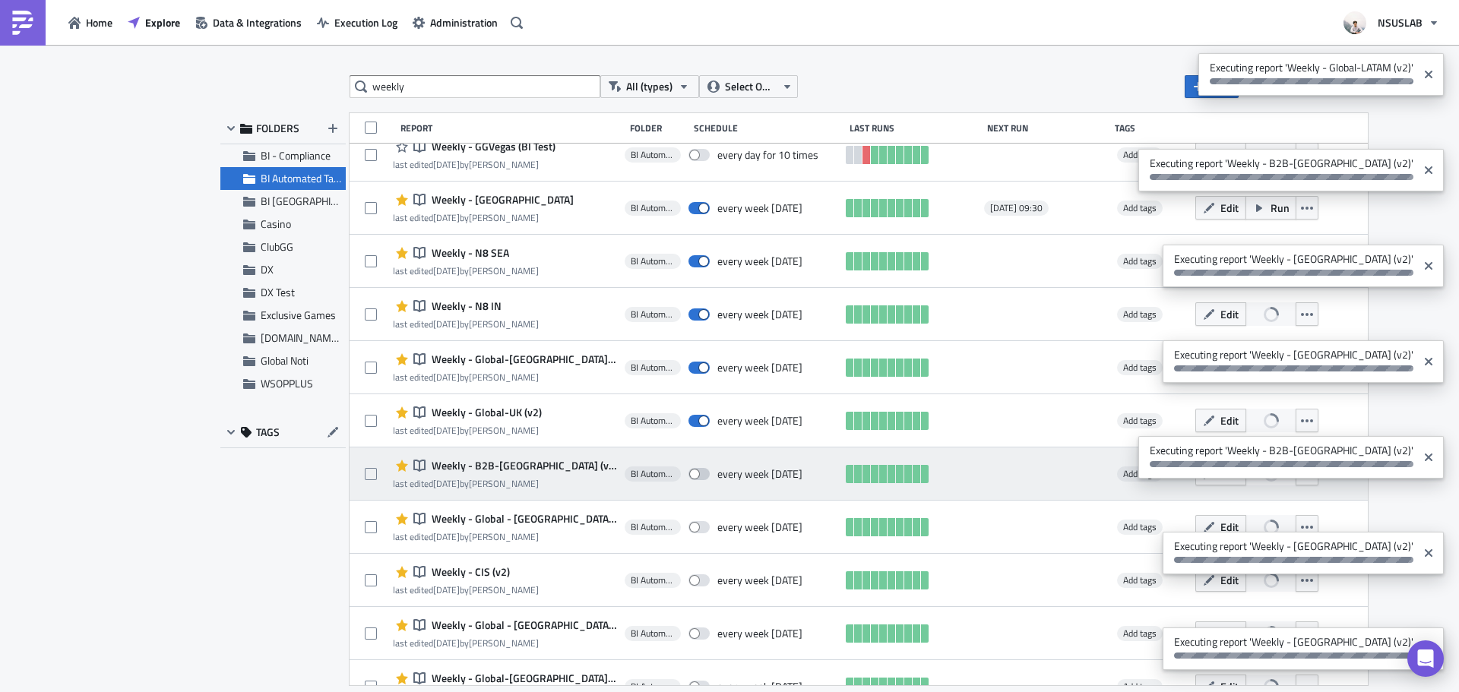
click at [689, 472] on span at bounding box center [699, 474] width 21 height 12
click at [692, 472] on input "checkbox" at bounding box center [697, 475] width 10 height 10
checkbox input "true"
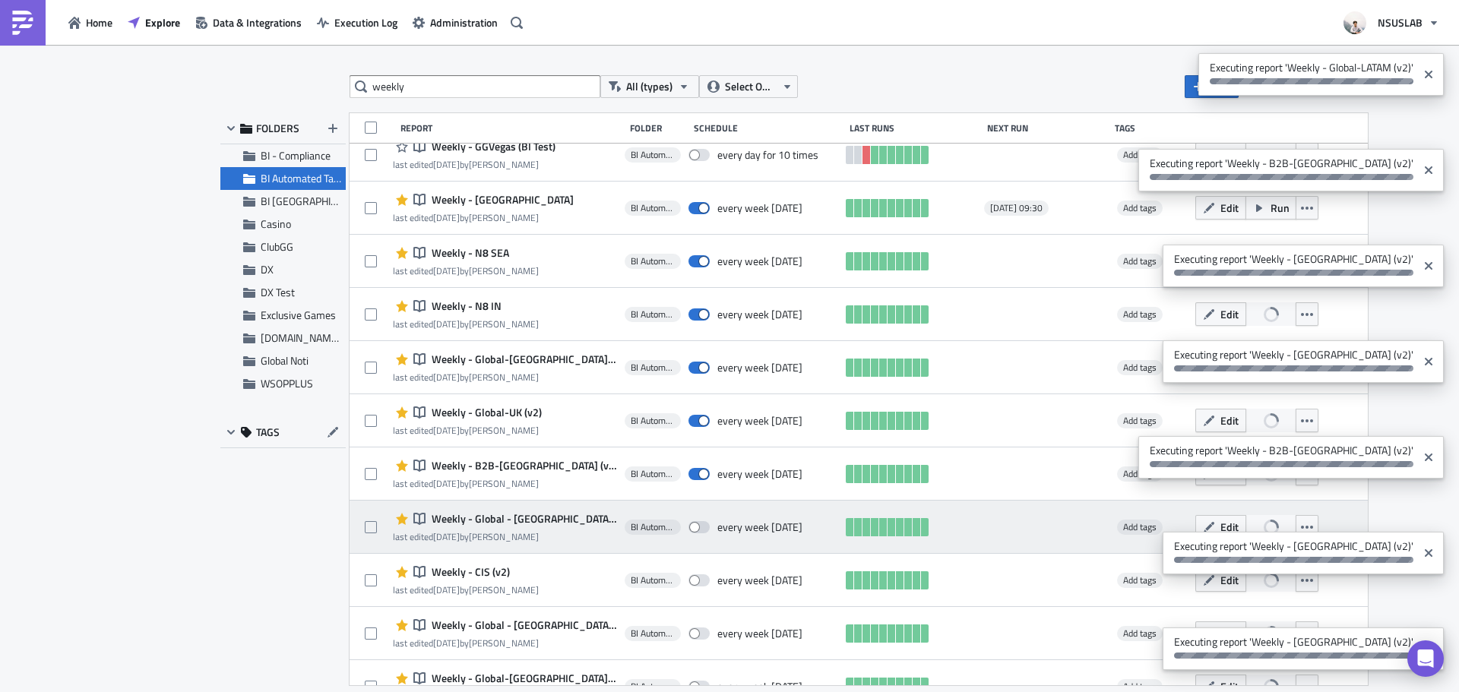
scroll to position [304, 0]
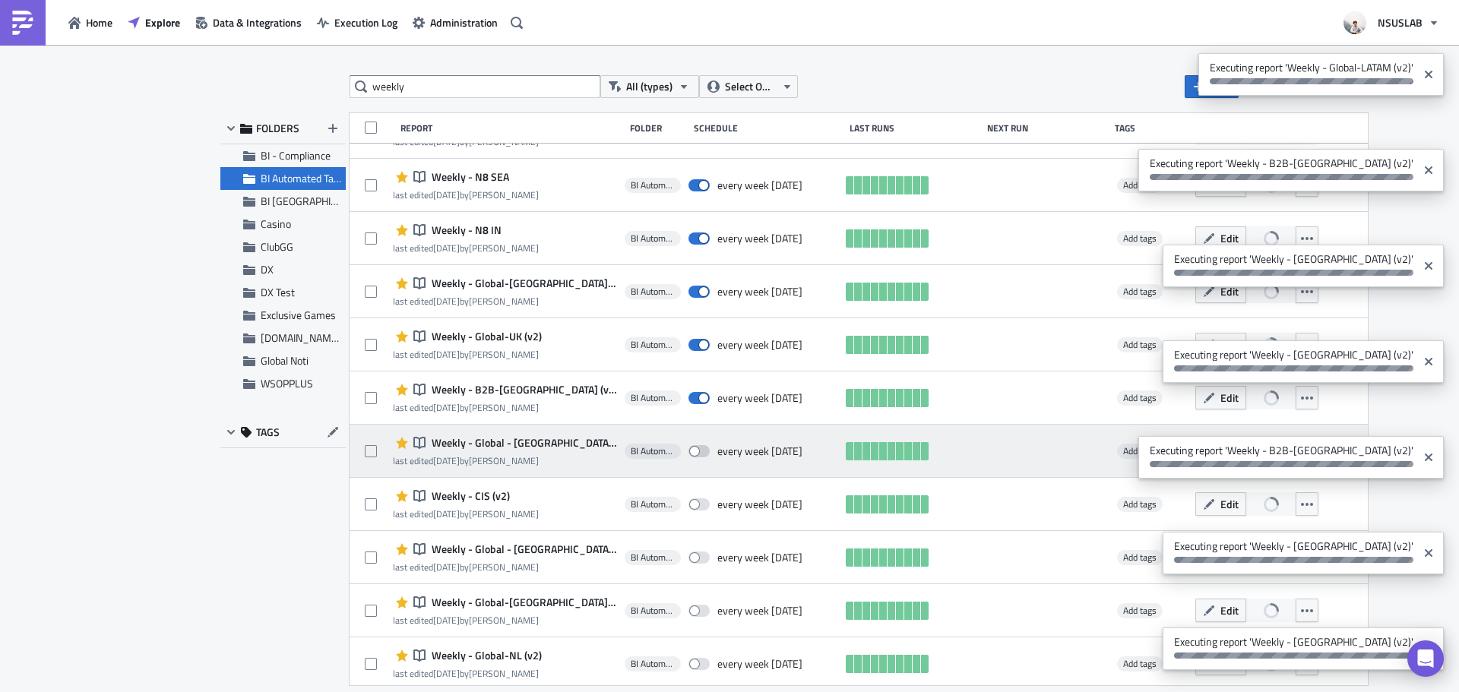
click at [689, 445] on span at bounding box center [699, 451] width 21 height 12
click at [692, 447] on input "checkbox" at bounding box center [697, 452] width 10 height 10
checkbox input "true"
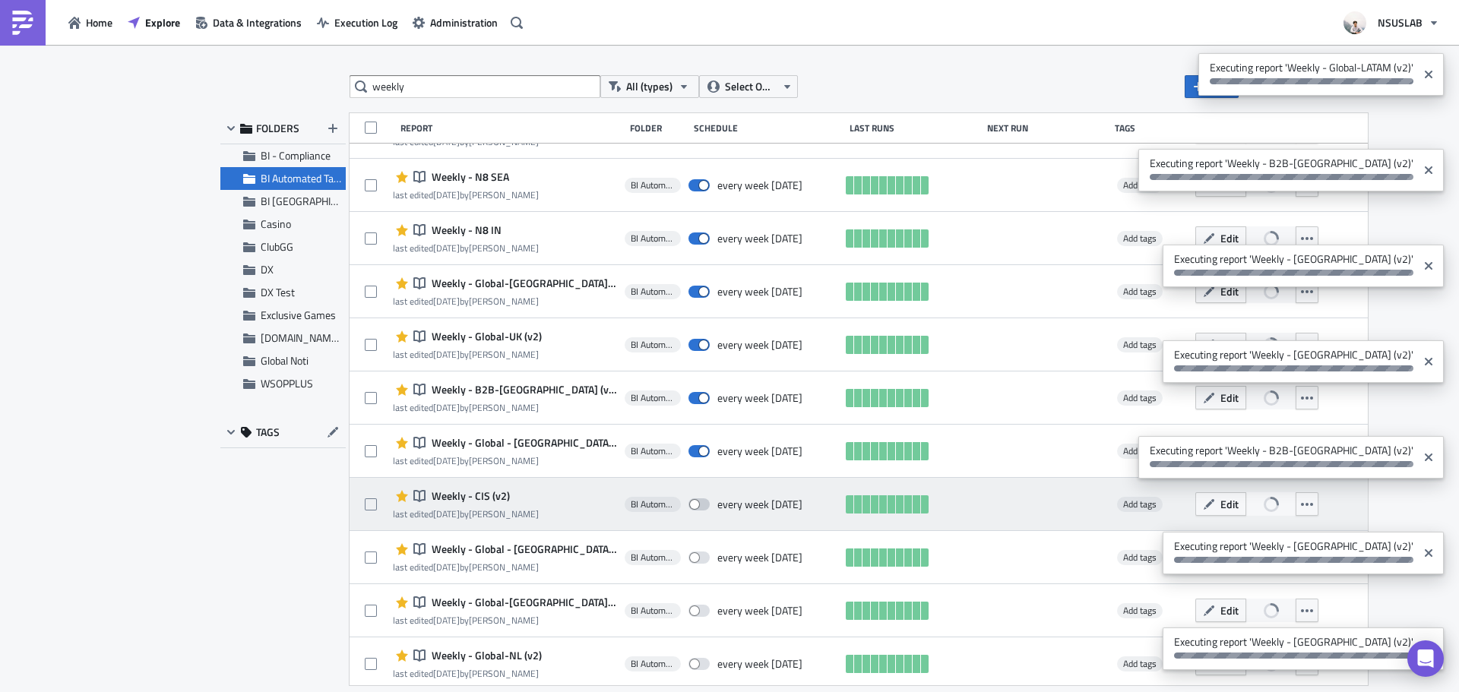
click at [689, 502] on span at bounding box center [699, 505] width 21 height 12
click at [692, 502] on input "checkbox" at bounding box center [697, 505] width 10 height 10
checkbox input "true"
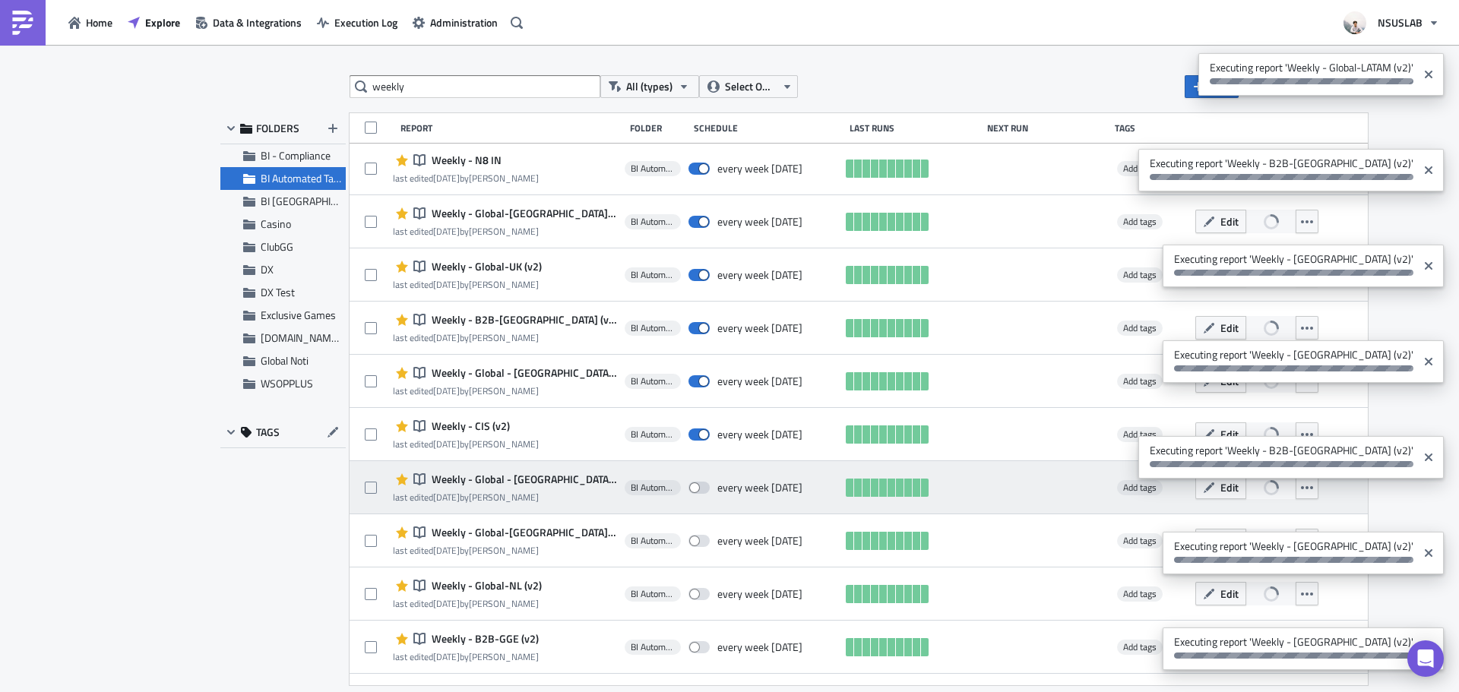
scroll to position [380, 0]
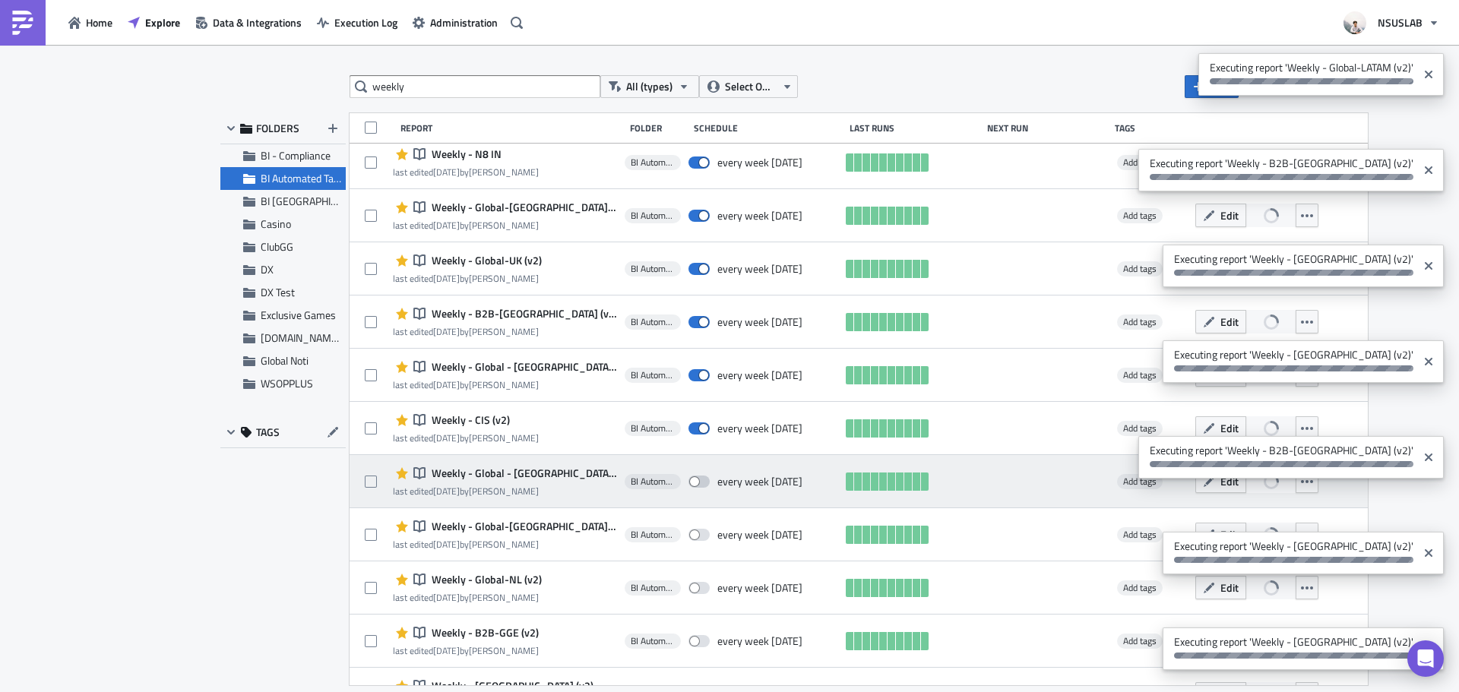
click at [689, 481] on span at bounding box center [699, 482] width 21 height 12
click at [692, 481] on input "checkbox" at bounding box center [697, 482] width 10 height 10
checkbox input "true"
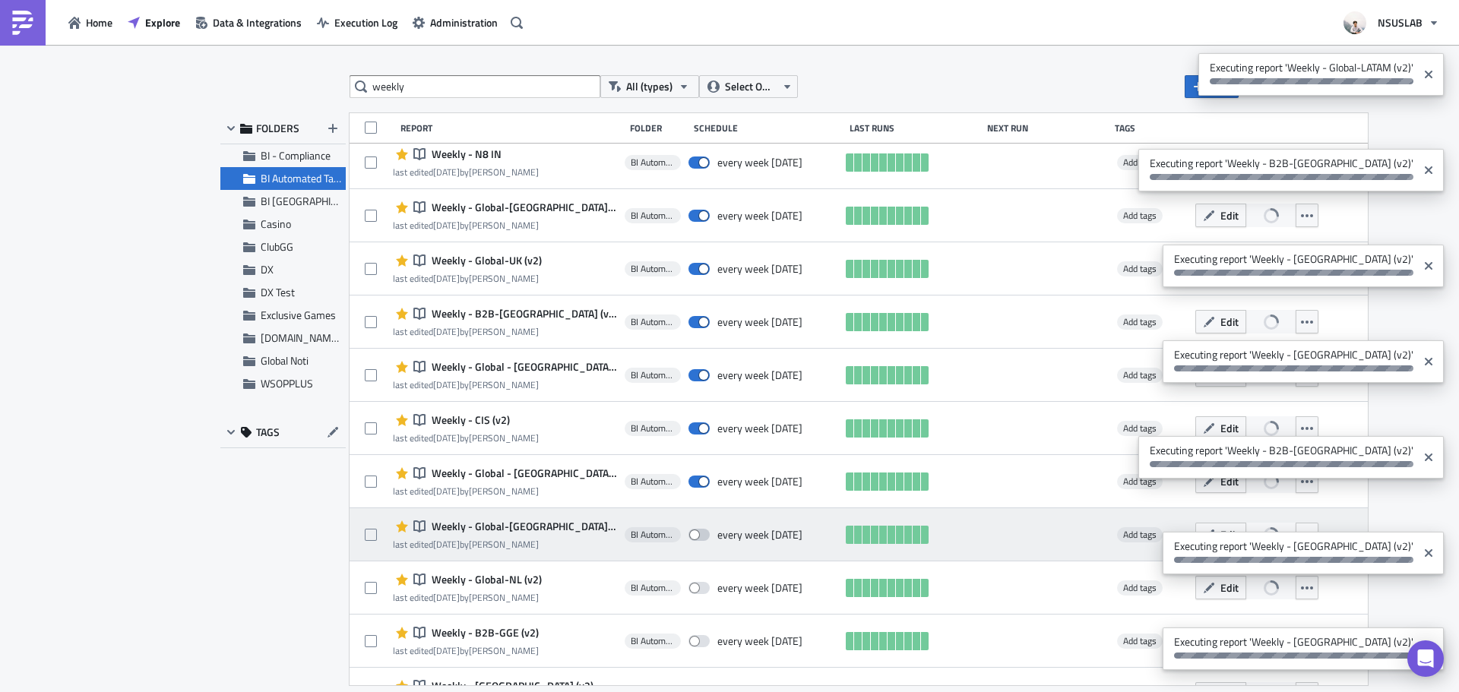
click at [689, 535] on span at bounding box center [699, 535] width 21 height 12
click at [692, 535] on input "checkbox" at bounding box center [697, 536] width 10 height 10
checkbox input "true"
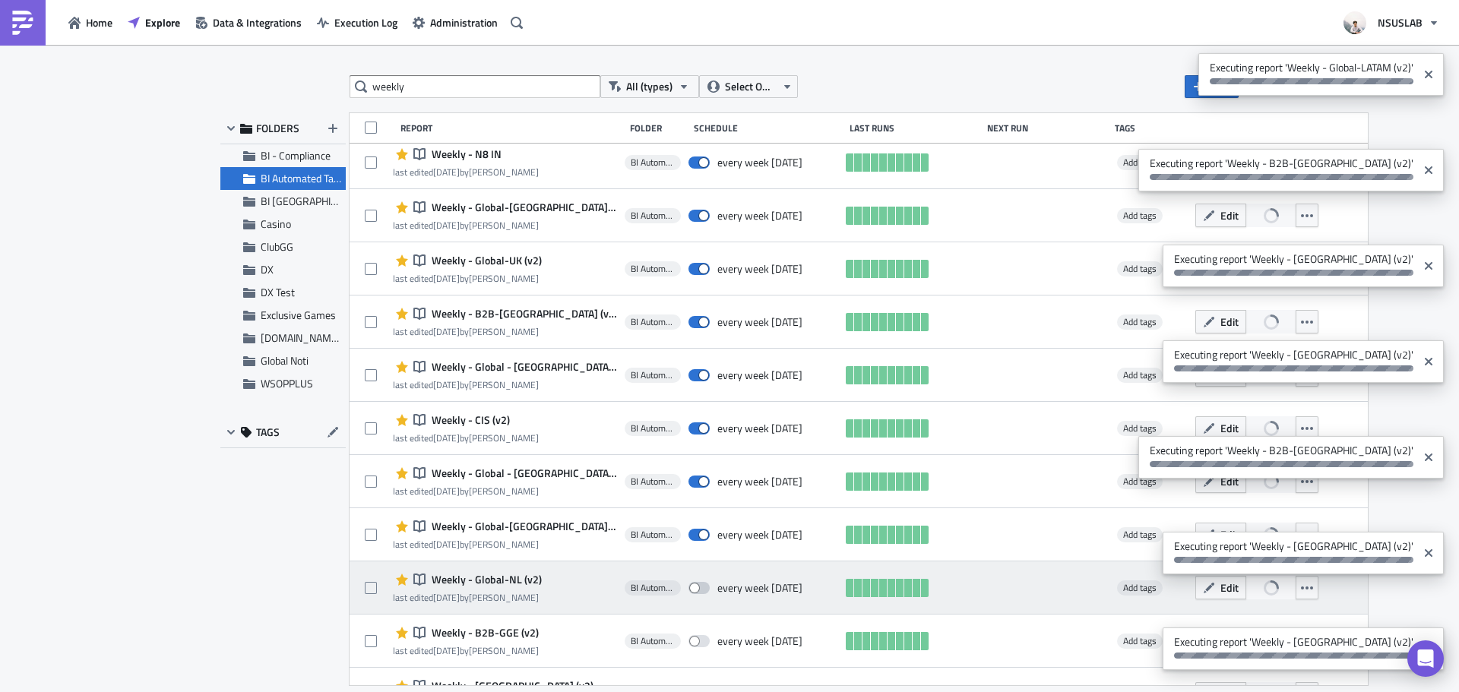
click at [689, 588] on span at bounding box center [699, 588] width 21 height 12
click at [692, 588] on input "checkbox" at bounding box center [697, 589] width 10 height 10
checkbox input "true"
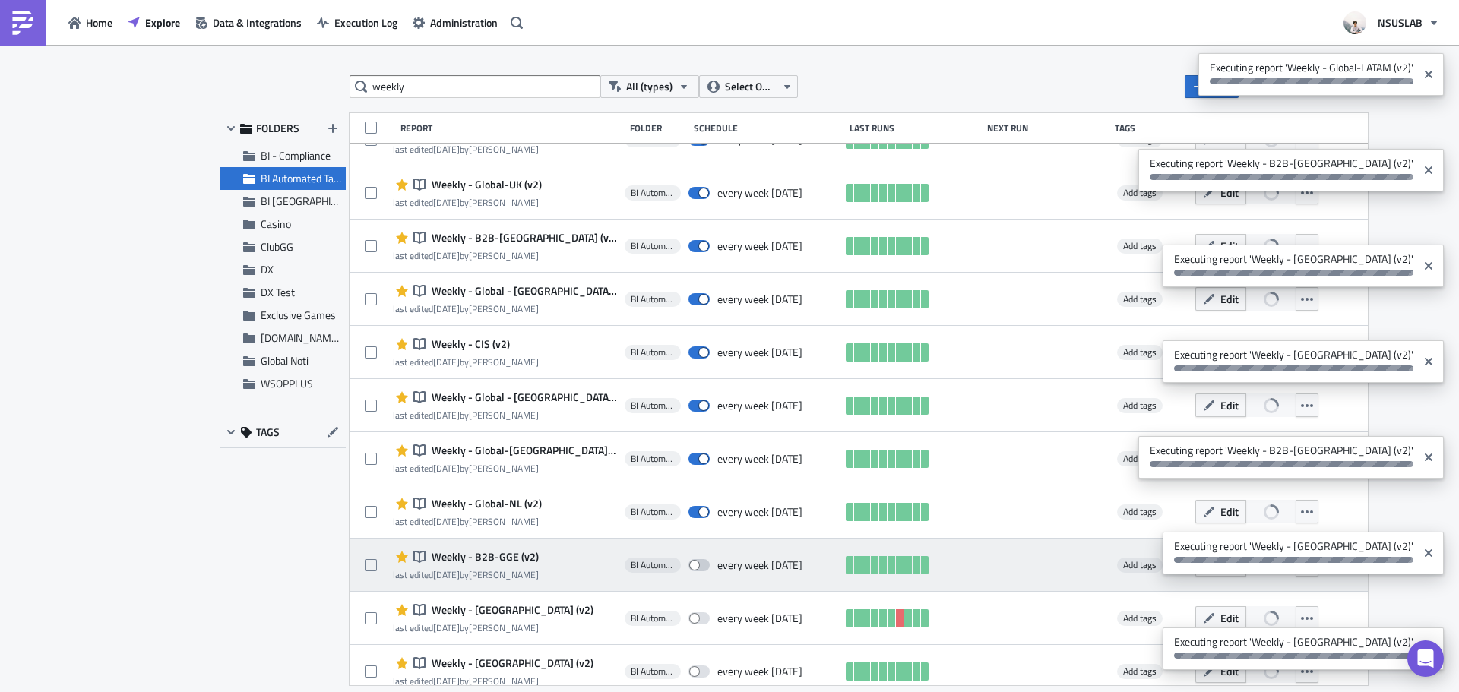
click at [689, 566] on span at bounding box center [699, 565] width 21 height 12
click at [692, 566] on input "checkbox" at bounding box center [697, 566] width 10 height 10
checkbox input "true"
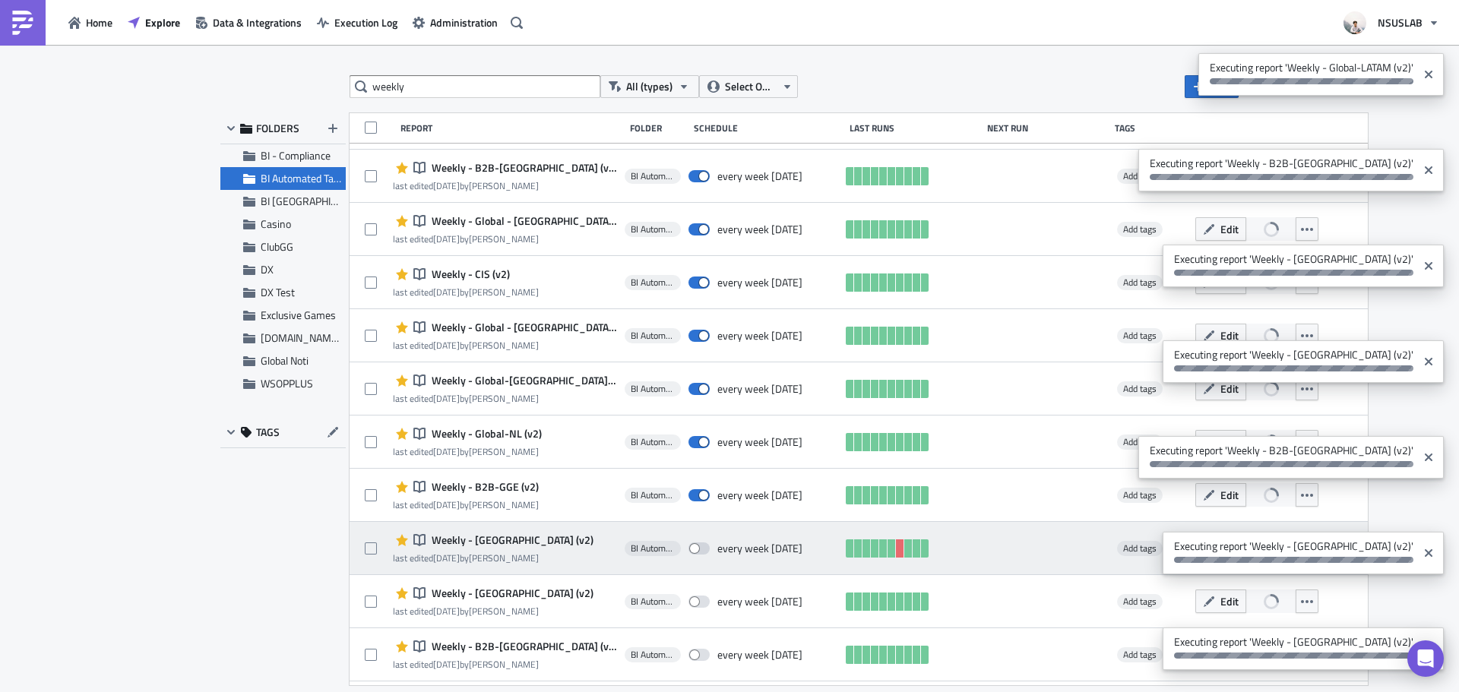
scroll to position [532, 0]
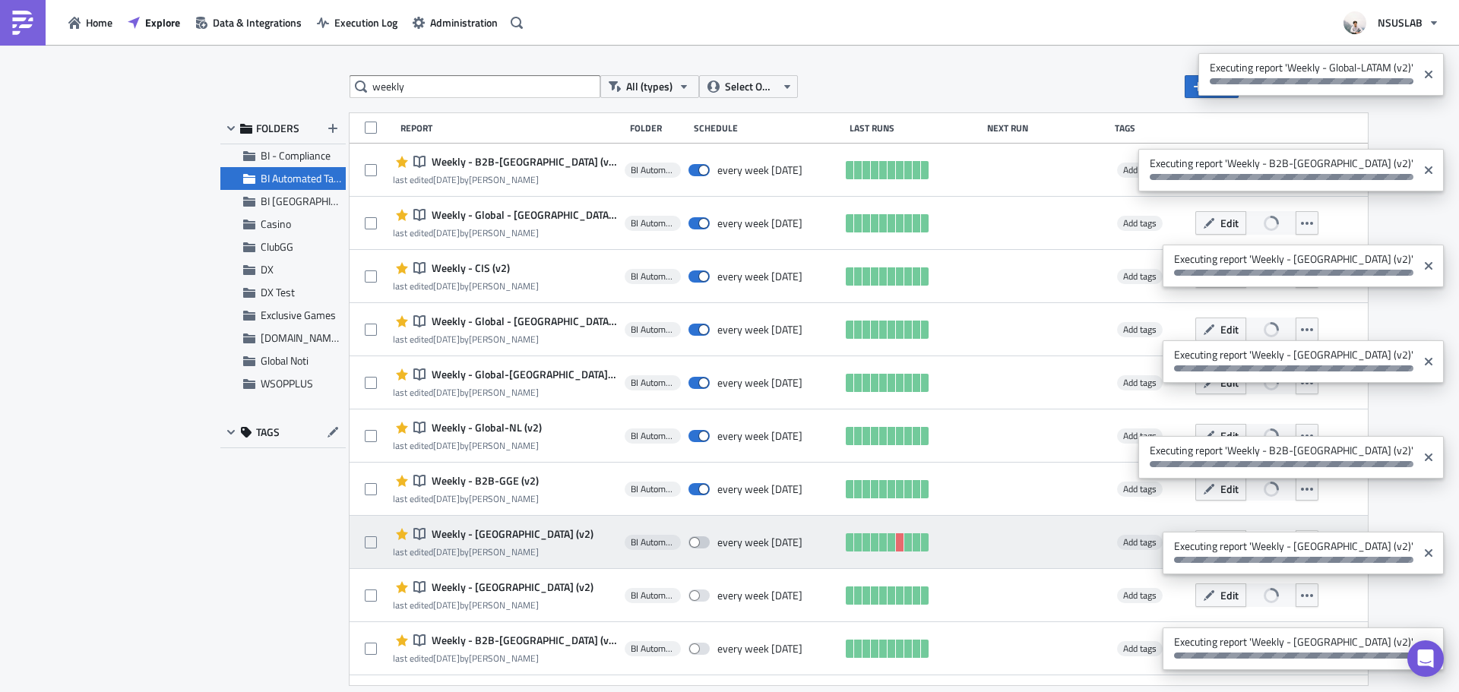
click at [689, 543] on span at bounding box center [699, 543] width 21 height 12
click at [692, 543] on input "checkbox" at bounding box center [697, 543] width 10 height 10
checkbox input "true"
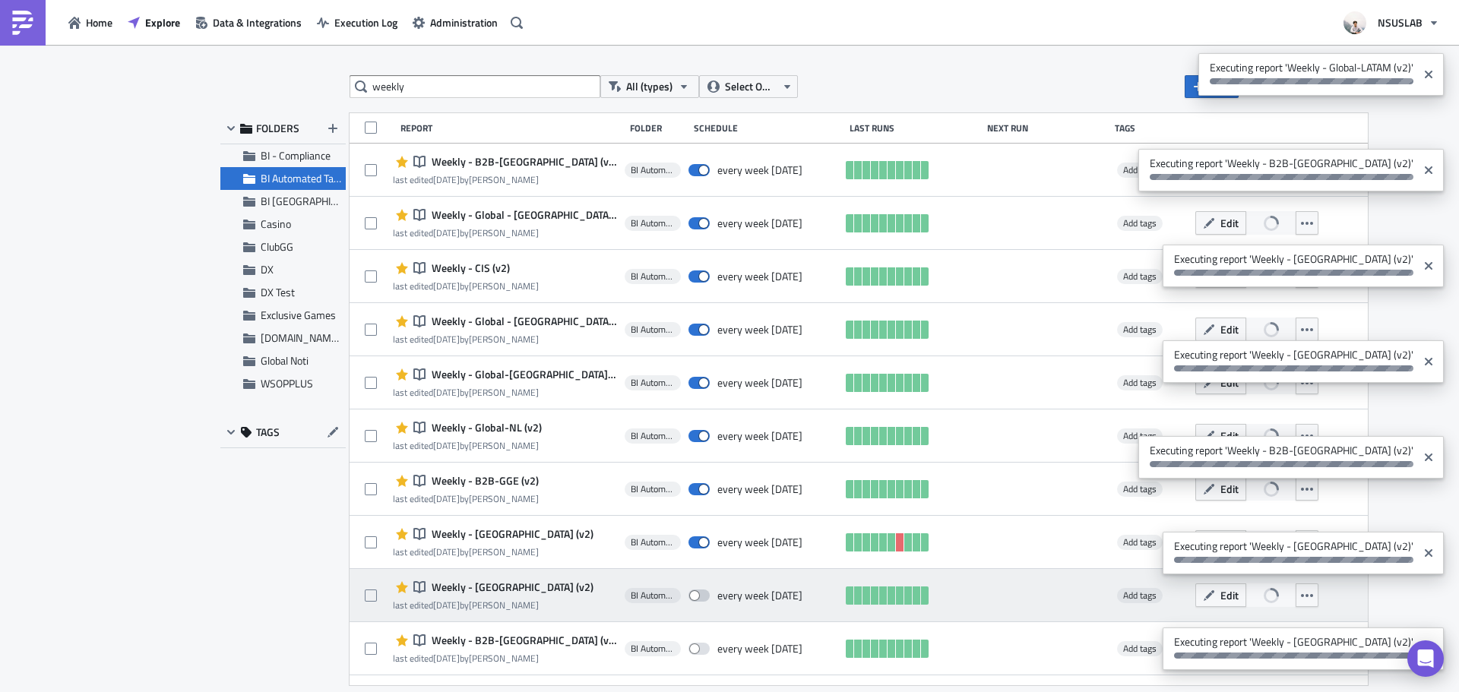
click at [689, 593] on span at bounding box center [699, 596] width 21 height 12
click at [692, 593] on input "checkbox" at bounding box center [697, 596] width 10 height 10
checkbox input "true"
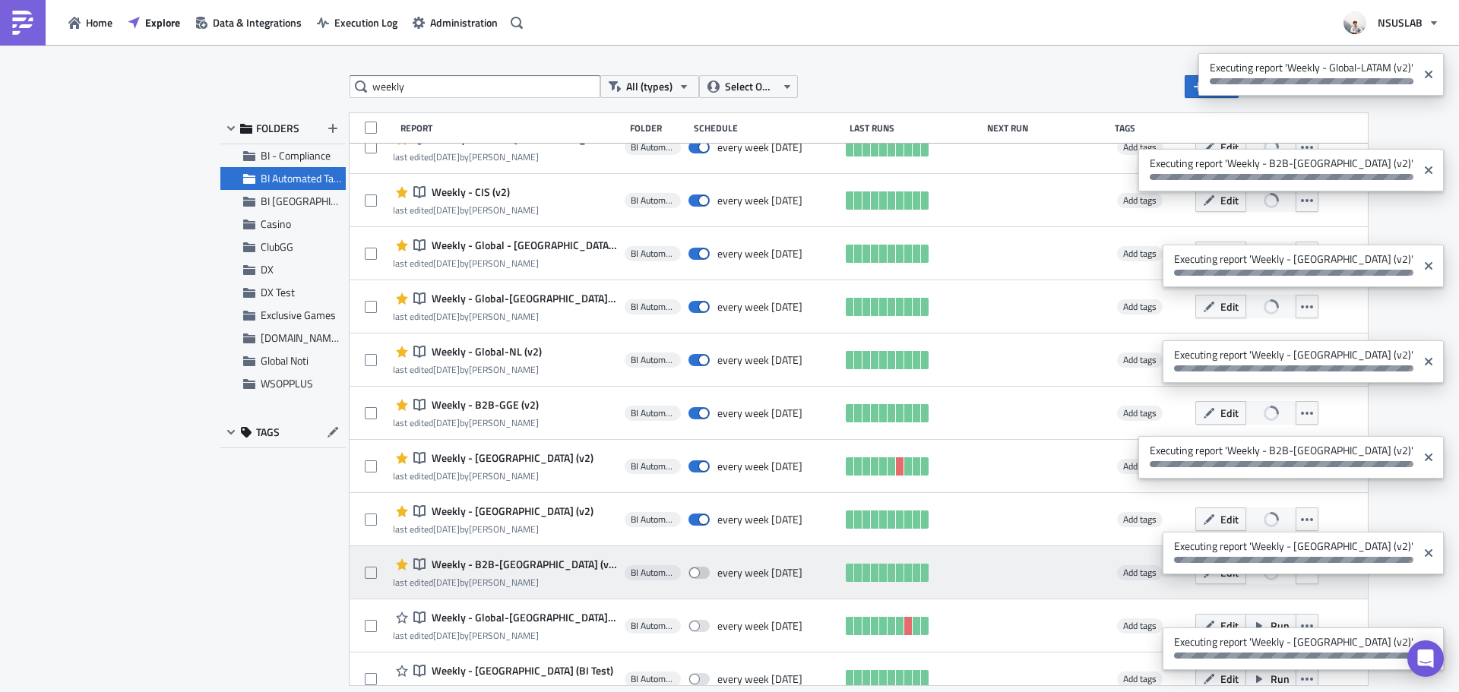
click at [689, 573] on span at bounding box center [699, 573] width 21 height 12
click at [692, 573] on input "checkbox" at bounding box center [697, 574] width 10 height 10
checkbox input "true"
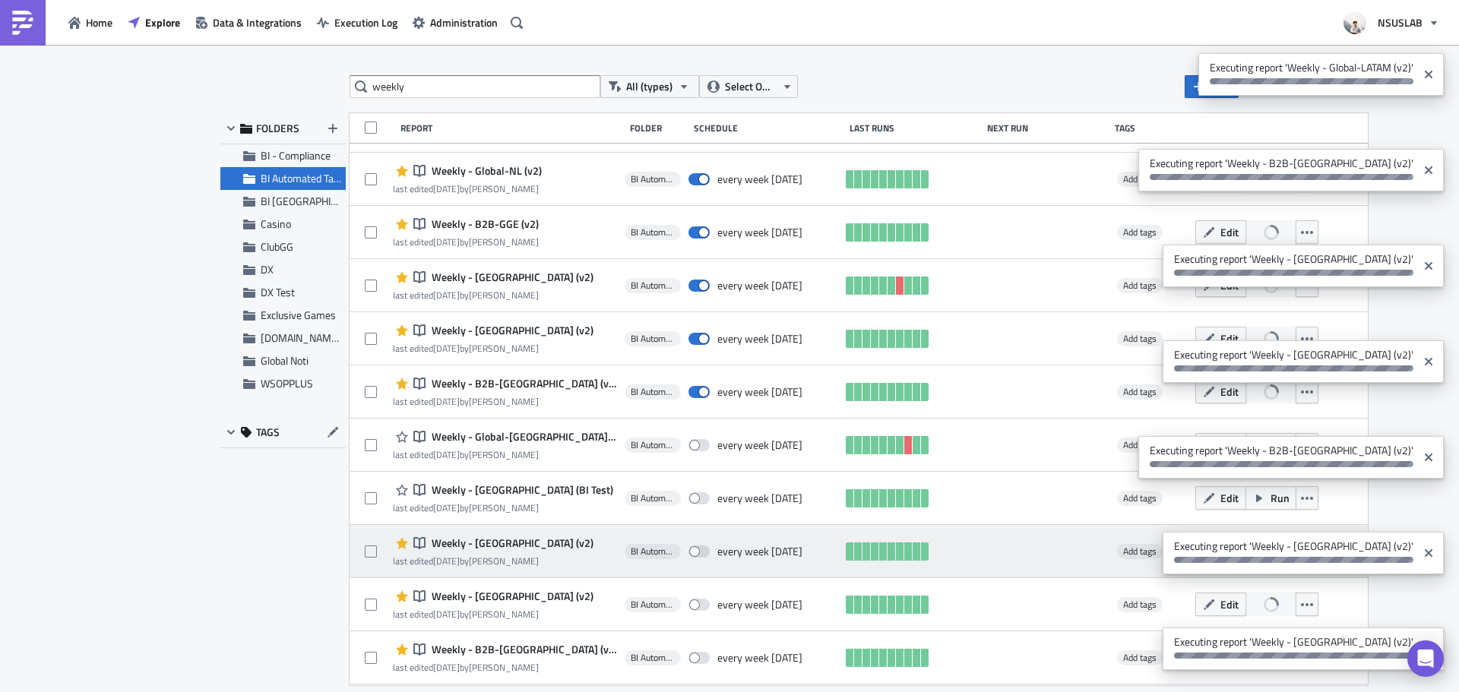
scroll to position [988, 0]
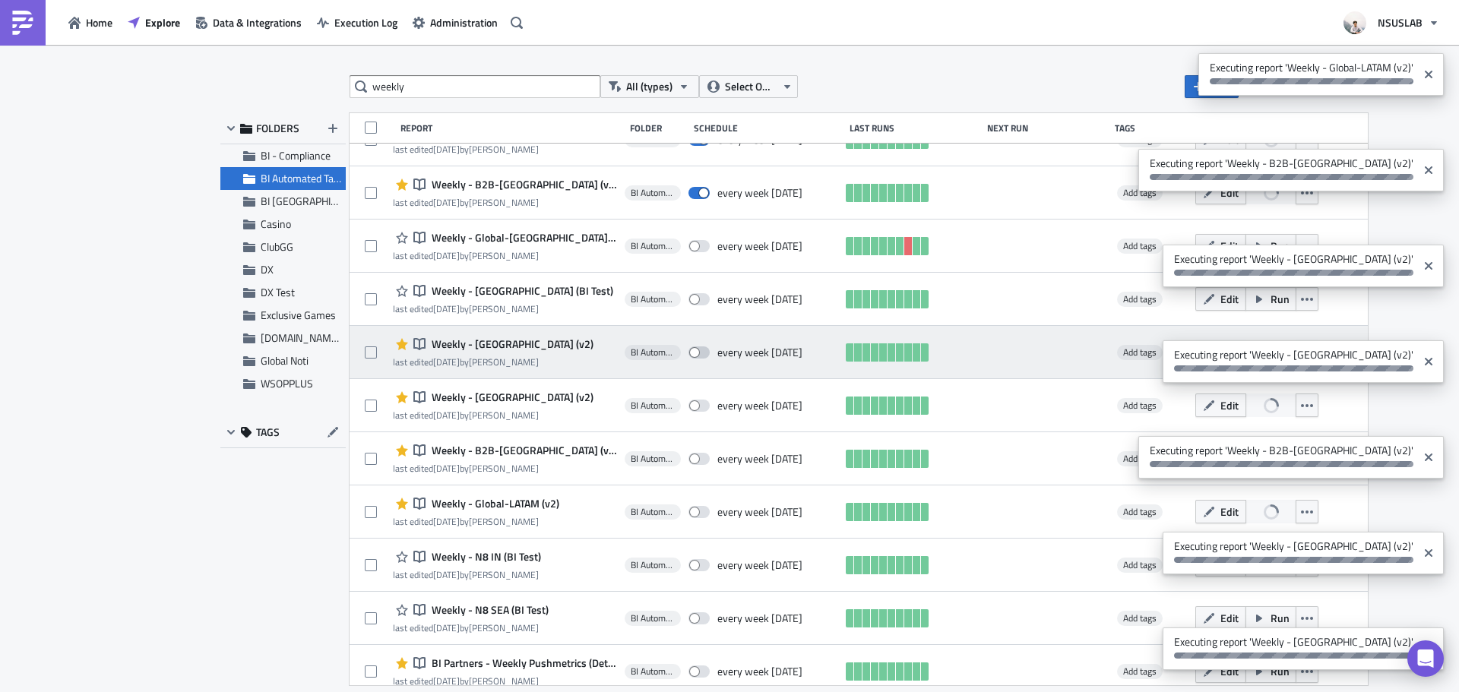
click at [689, 352] on span at bounding box center [699, 353] width 21 height 12
click at [692, 352] on input "checkbox" at bounding box center [697, 353] width 10 height 10
checkbox input "true"
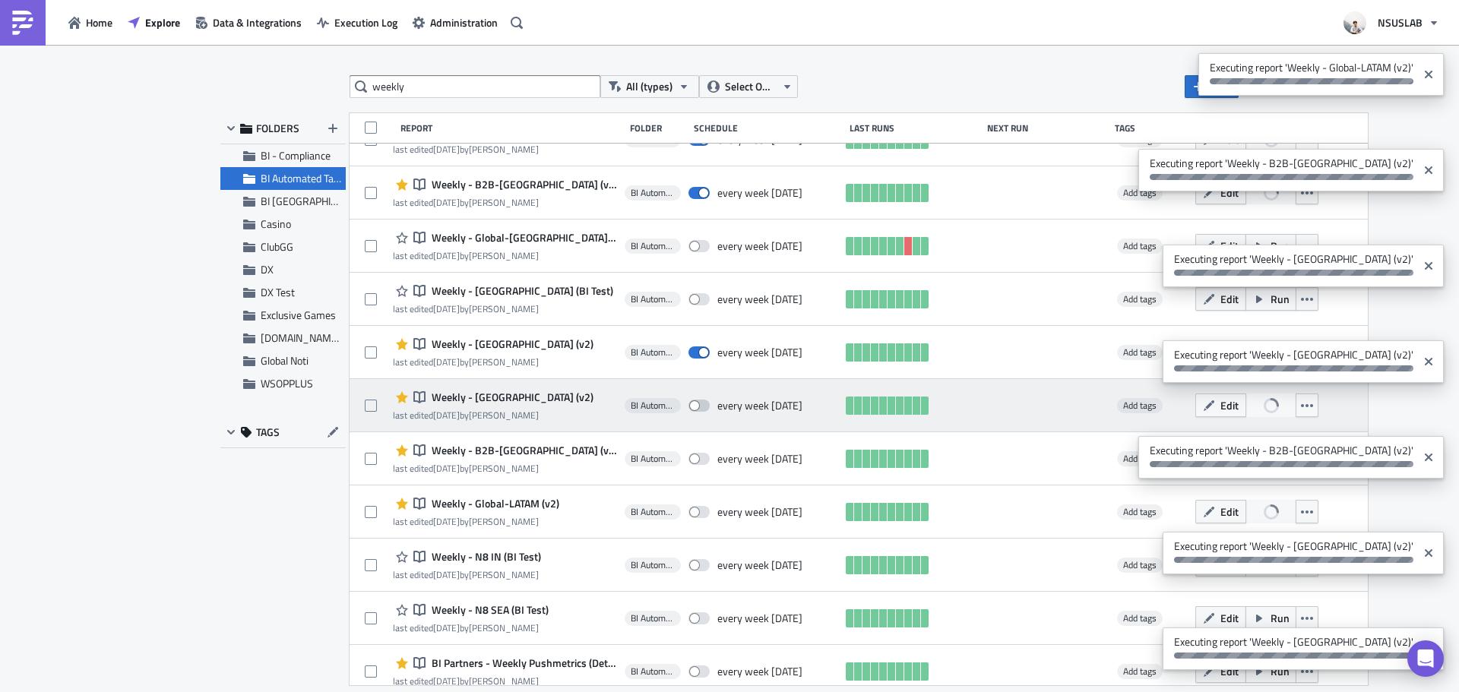
click at [689, 404] on span at bounding box center [699, 406] width 21 height 12
click at [692, 404] on input "checkbox" at bounding box center [697, 406] width 10 height 10
checkbox input "true"
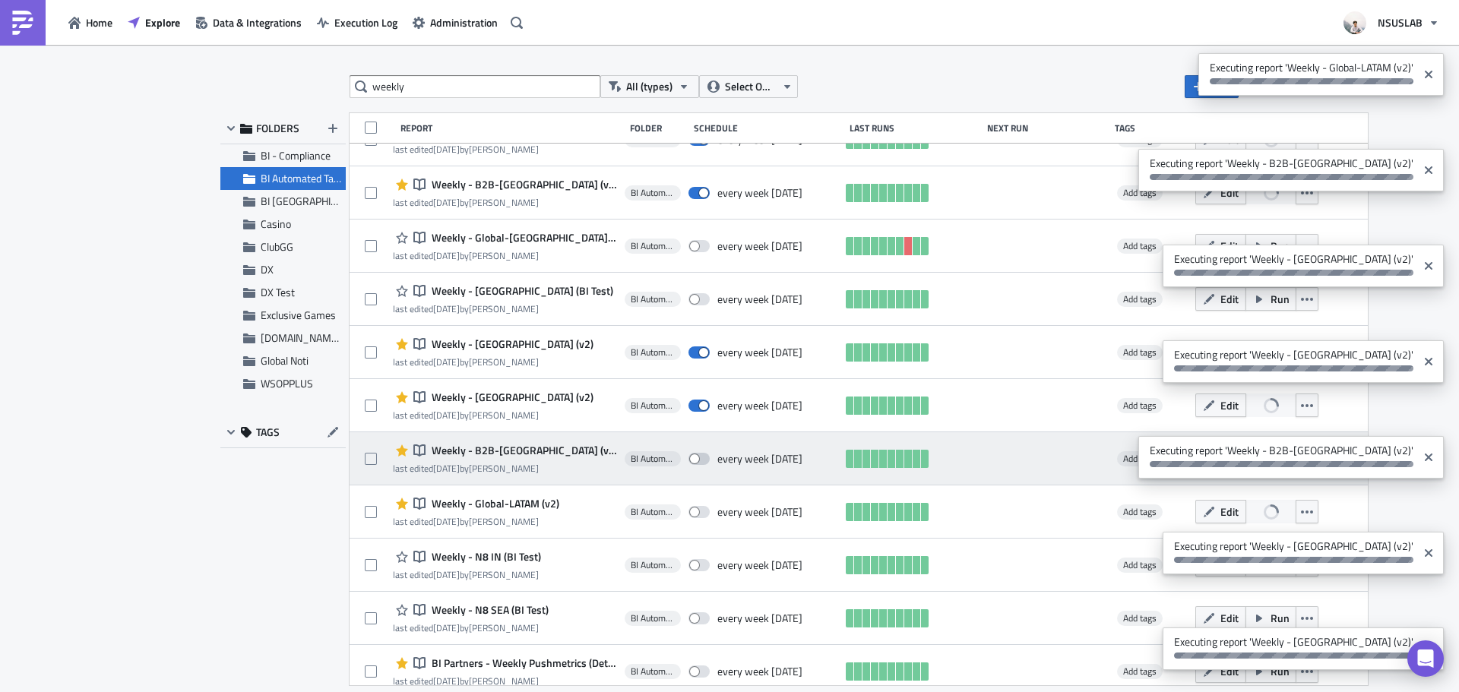
click at [689, 458] on span at bounding box center [699, 459] width 21 height 12
click at [692, 458] on input "checkbox" at bounding box center [697, 460] width 10 height 10
checkbox input "true"
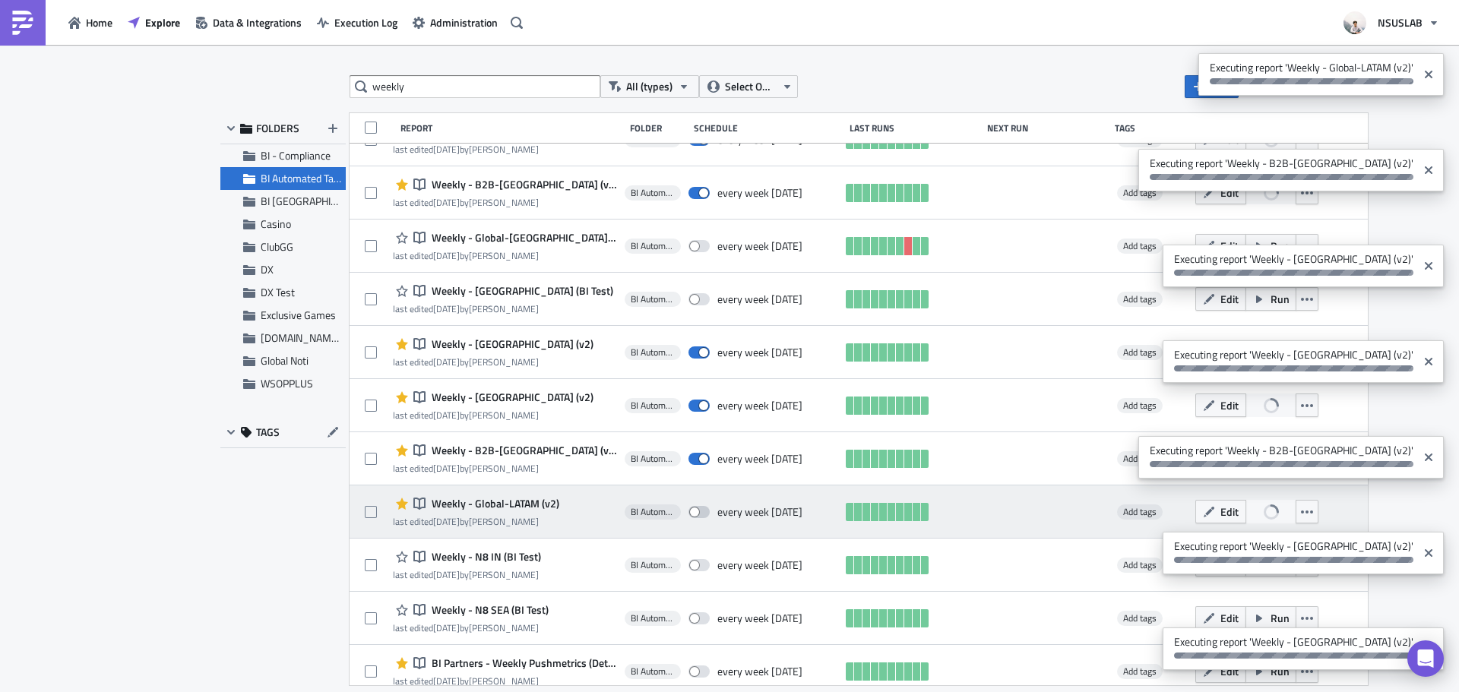
click at [689, 518] on label at bounding box center [703, 512] width 29 height 14
click at [692, 518] on input "checkbox" at bounding box center [697, 513] width 10 height 10
checkbox input "true"
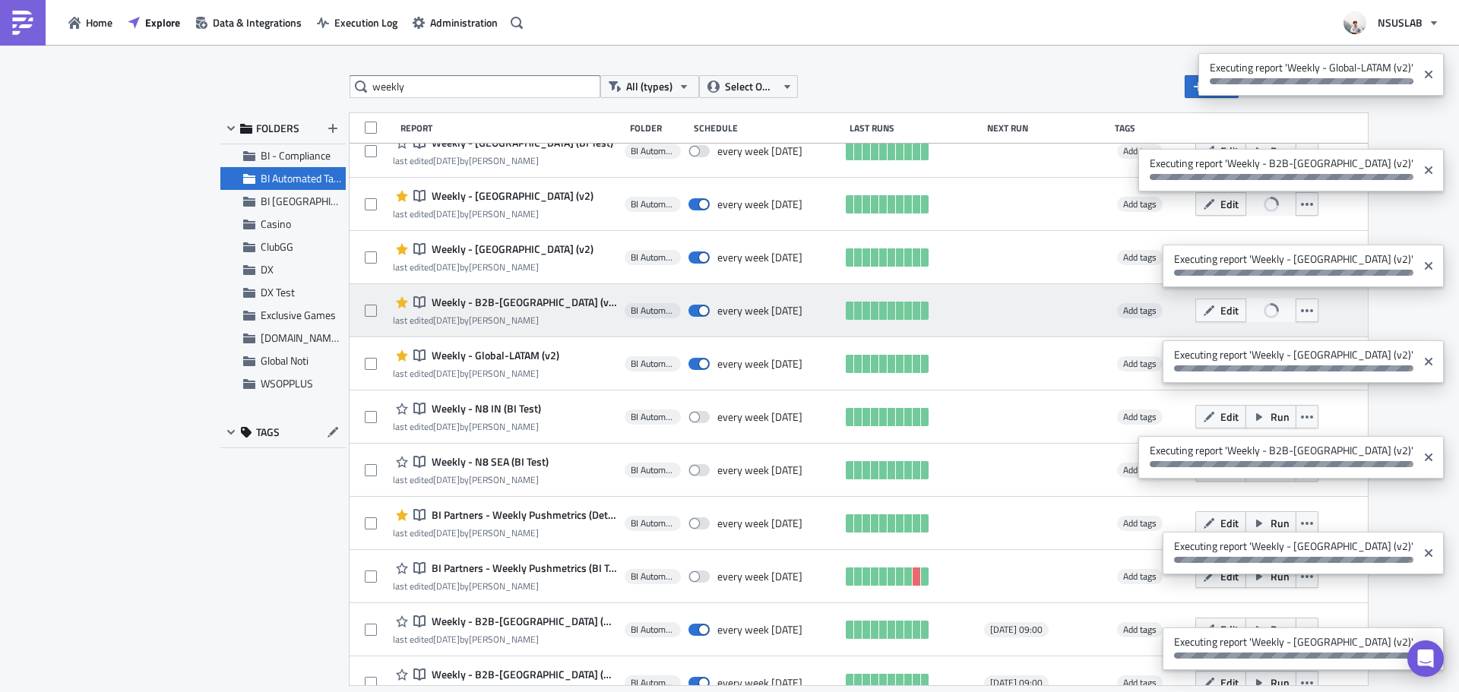
scroll to position [1140, 0]
